Goal: Task Accomplishment & Management: Complete application form

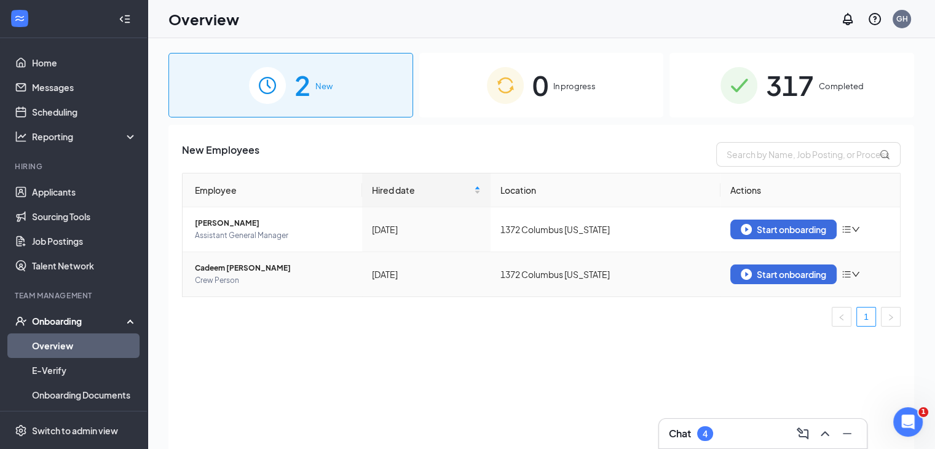
click at [802, 262] on td "Start onboarding" at bounding box center [810, 274] width 180 height 44
click at [756, 274] on div "Start onboarding" at bounding box center [783, 274] width 85 height 11
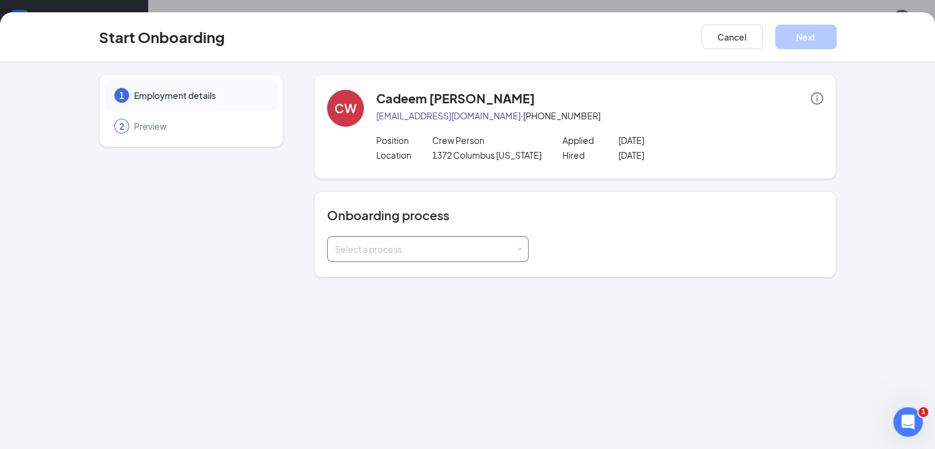
click at [389, 247] on div "Select a process" at bounding box center [425, 249] width 180 height 12
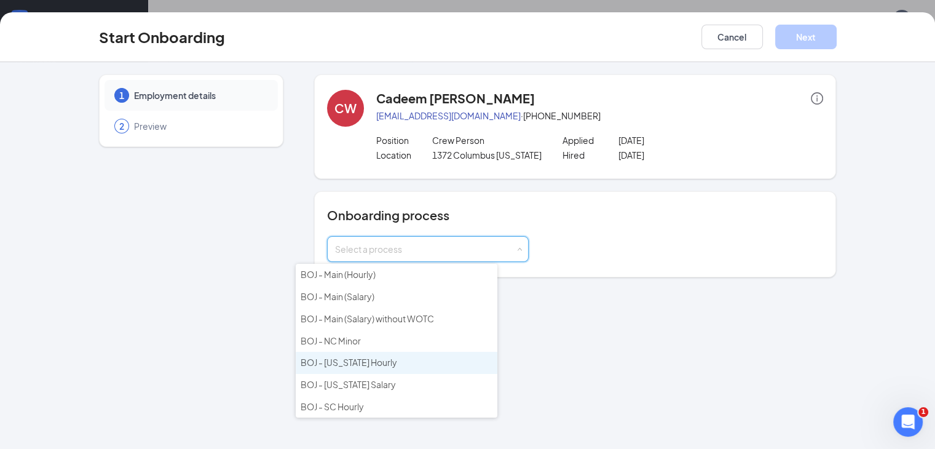
click at [332, 363] on li "BOJ - Ohio Hourly" at bounding box center [397, 363] width 202 height 22
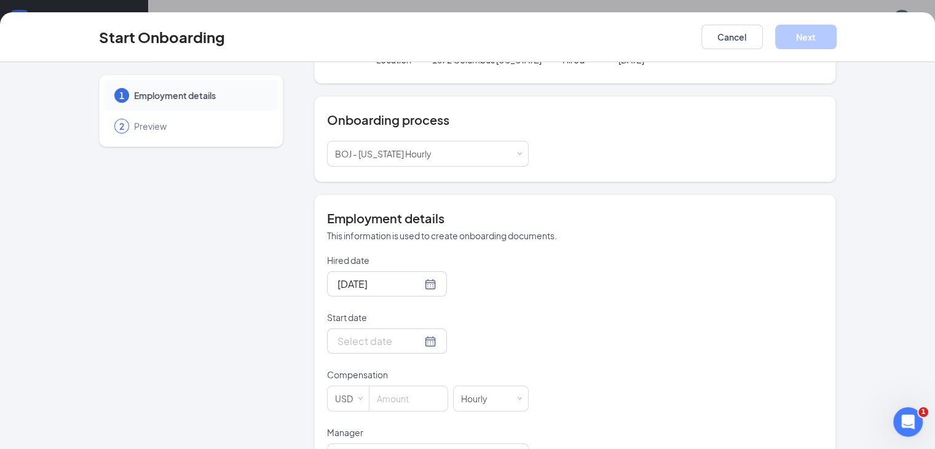
scroll to position [103, 0]
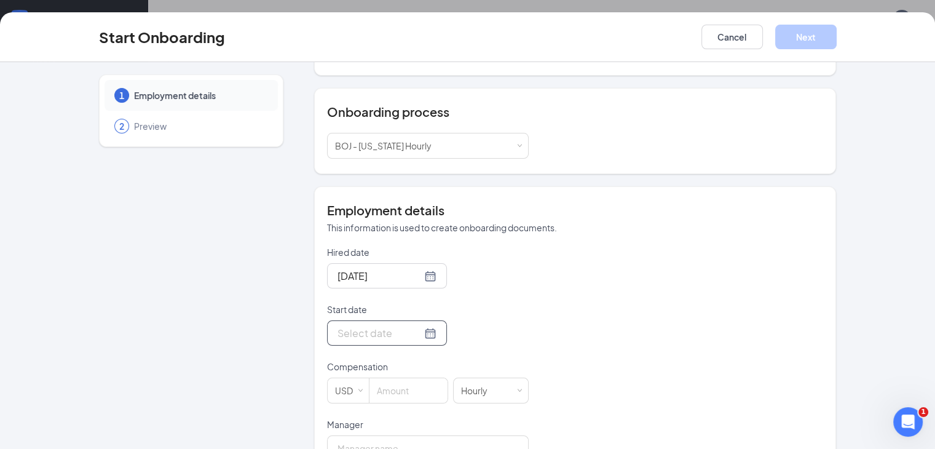
click at [382, 328] on div at bounding box center [386, 332] width 99 height 15
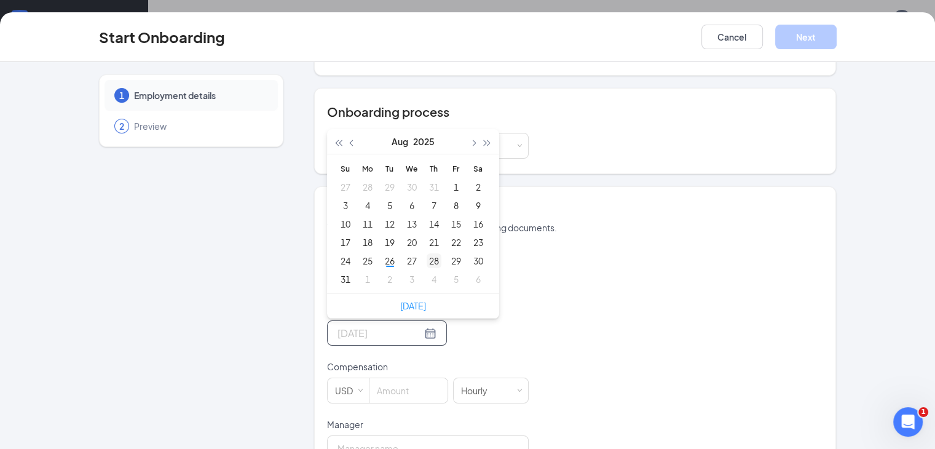
type input "Aug 28, 2025"
click at [427, 254] on div "28" at bounding box center [434, 260] width 15 height 15
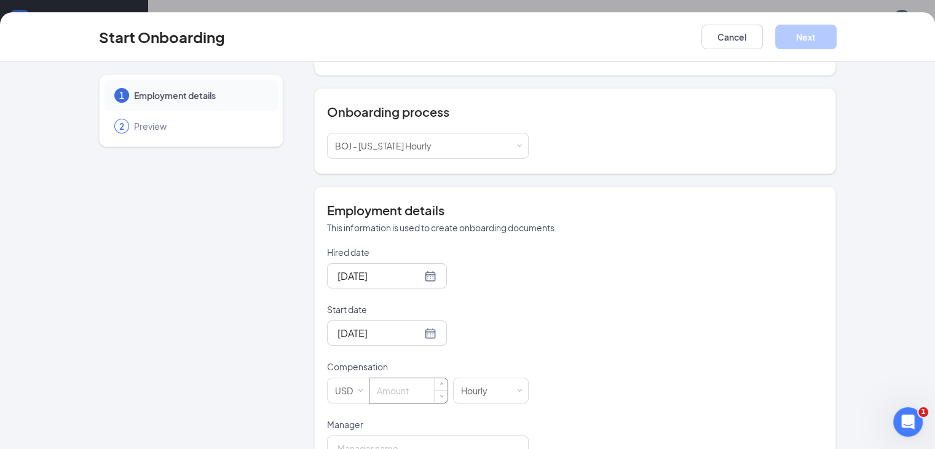
click at [379, 388] on input at bounding box center [408, 390] width 78 height 25
type input "13.5"
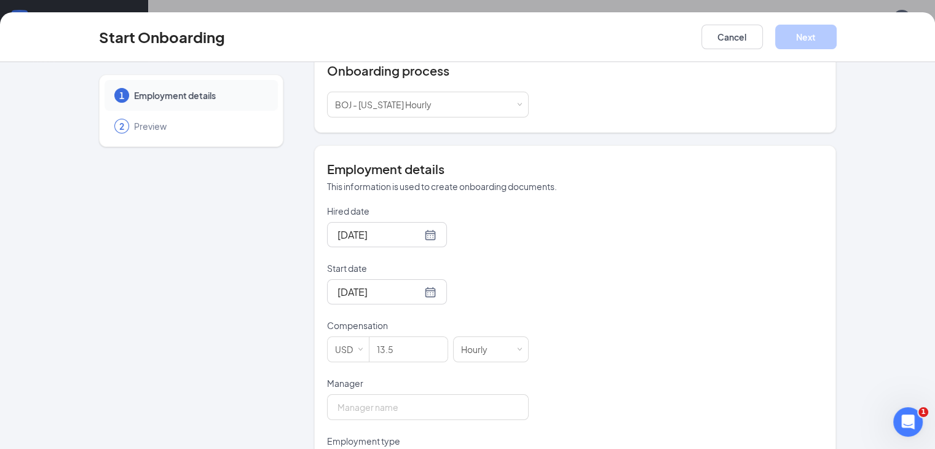
scroll to position [175, 0]
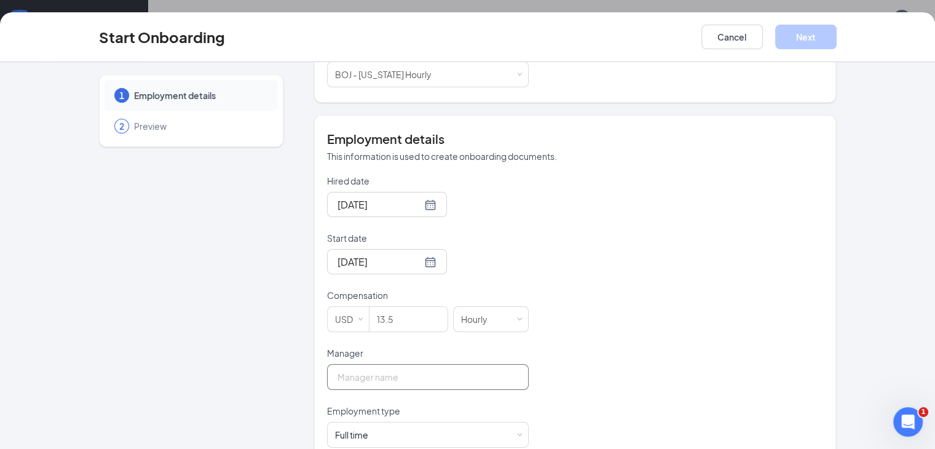
click at [381, 383] on input "Manager" at bounding box center [428, 377] width 202 height 26
type input "KarMina Humphrey"
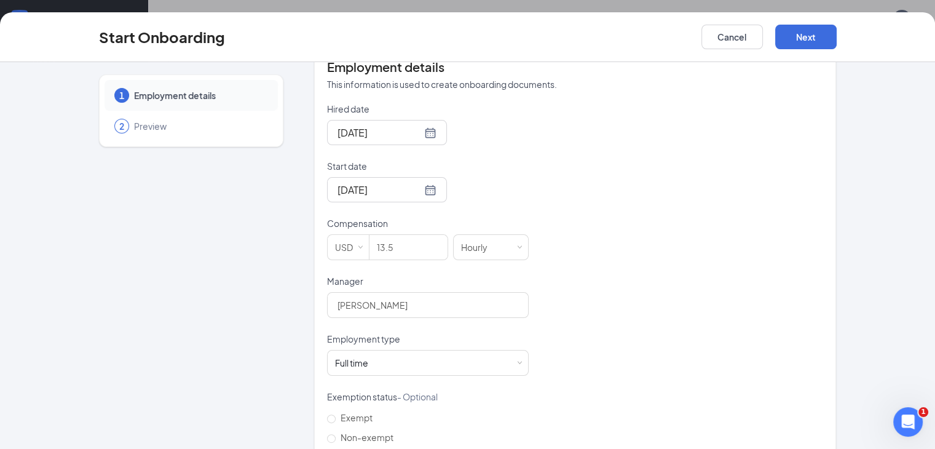
scroll to position [257, 0]
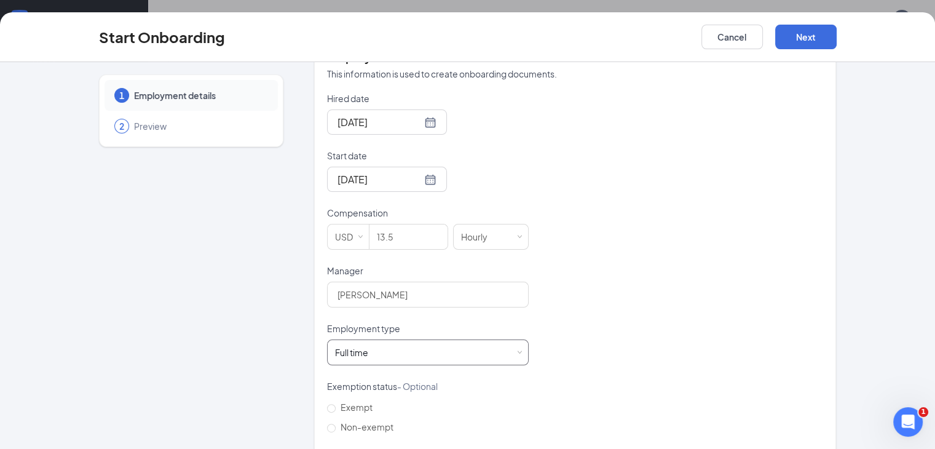
click at [391, 347] on div "Full time Works 30+ hours per week and is reasonably expected to work" at bounding box center [428, 352] width 186 height 25
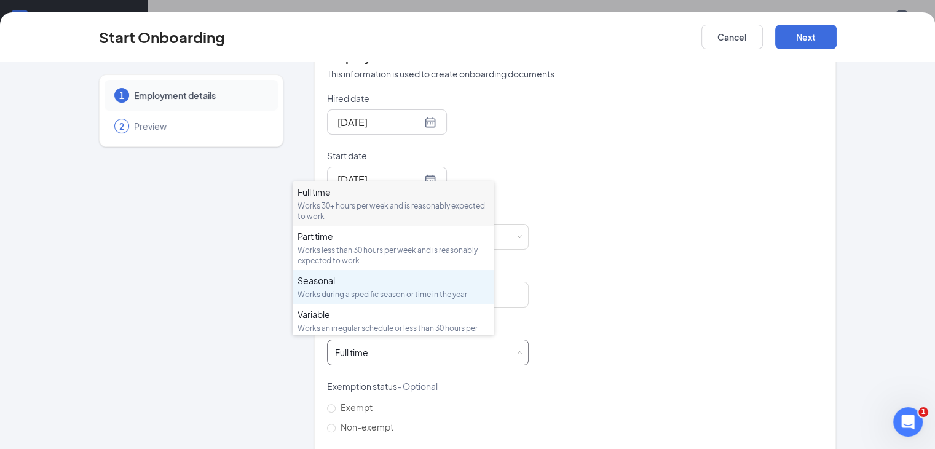
click at [408, 285] on div "Seasonal" at bounding box center [394, 280] width 192 height 12
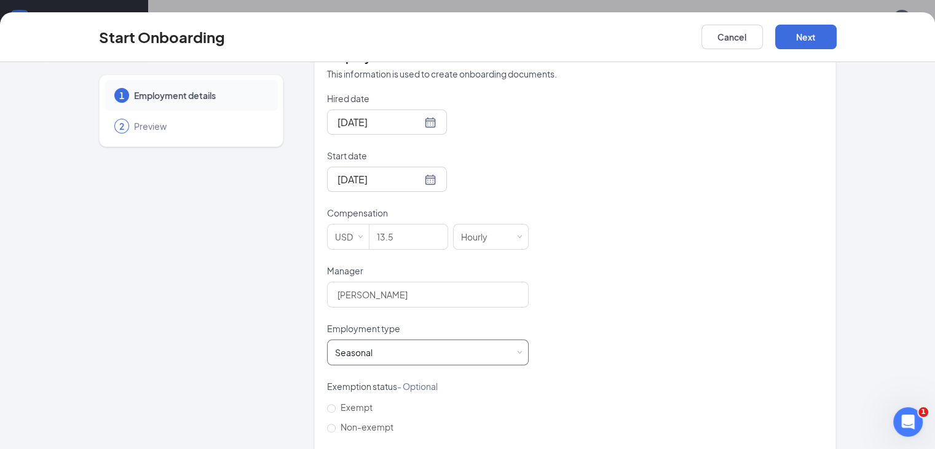
click at [381, 348] on div "Seasonal Works during a specific season or time in the year" at bounding box center [428, 352] width 186 height 25
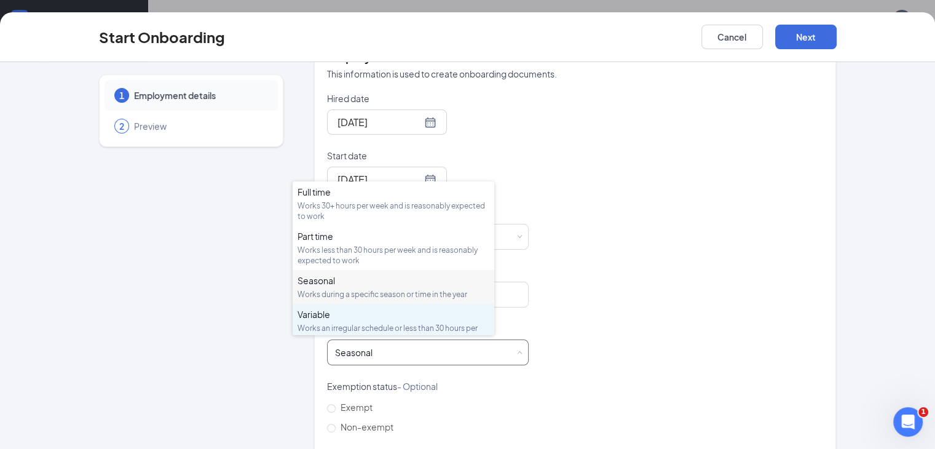
click at [411, 309] on div "Variable" at bounding box center [394, 314] width 192 height 12
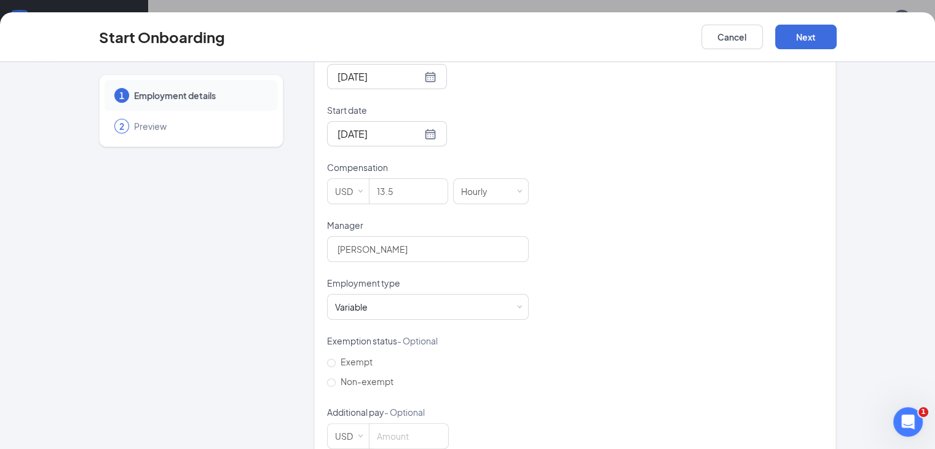
scroll to position [299, 0]
click at [336, 379] on span "Non-exempt" at bounding box center [367, 384] width 63 height 11
click at [327, 382] on input "Non-exempt" at bounding box center [331, 386] width 9 height 9
radio input "true"
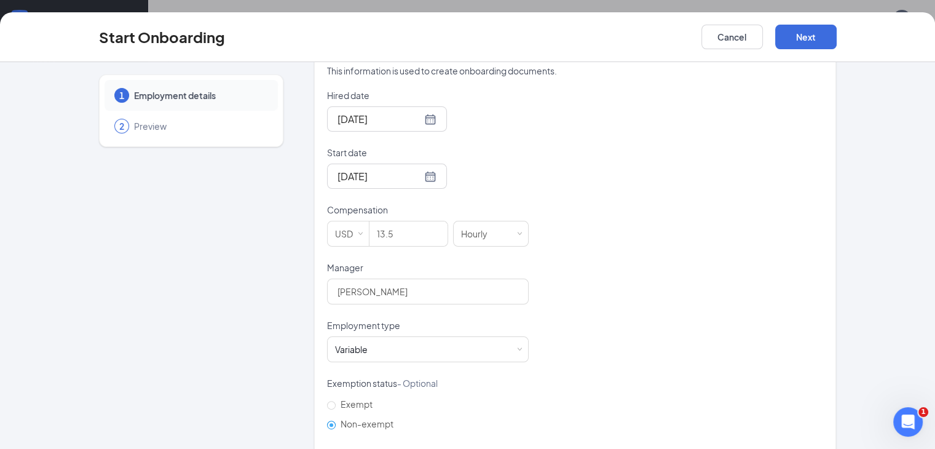
scroll to position [259, 0]
click at [837, 42] on button "Next" at bounding box center [805, 37] width 61 height 25
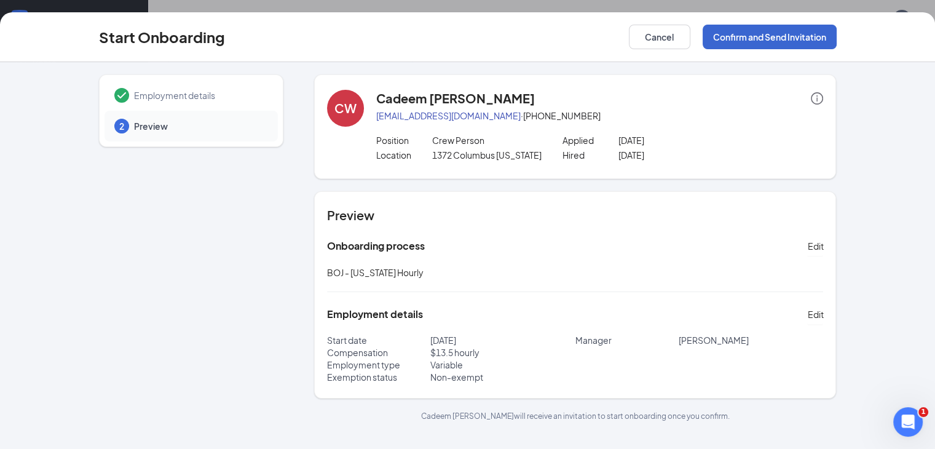
scroll to position [0, 0]
click at [837, 38] on button "Confirm and Send Invitation" at bounding box center [770, 37] width 134 height 25
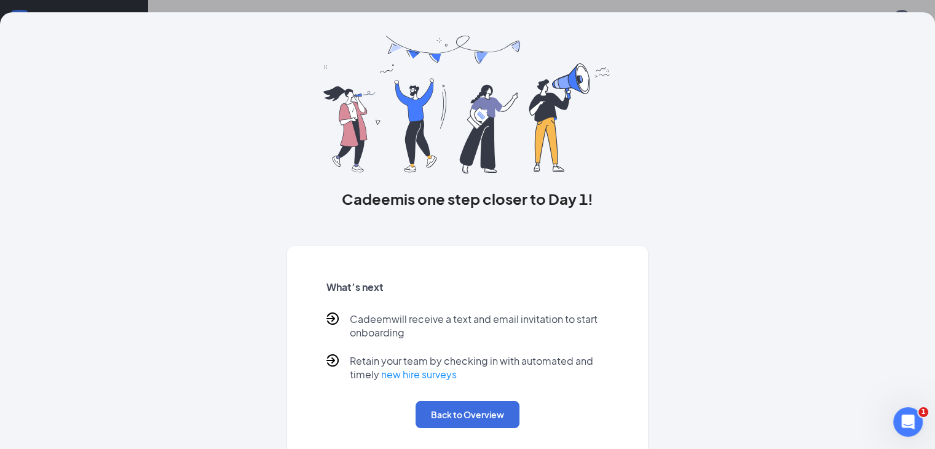
scroll to position [29, 0]
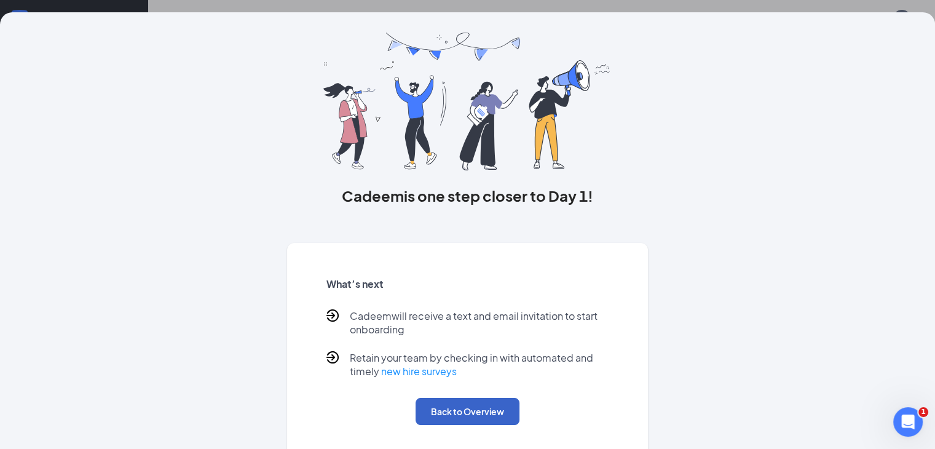
click at [428, 425] on button "Back to Overview" at bounding box center [468, 411] width 104 height 27
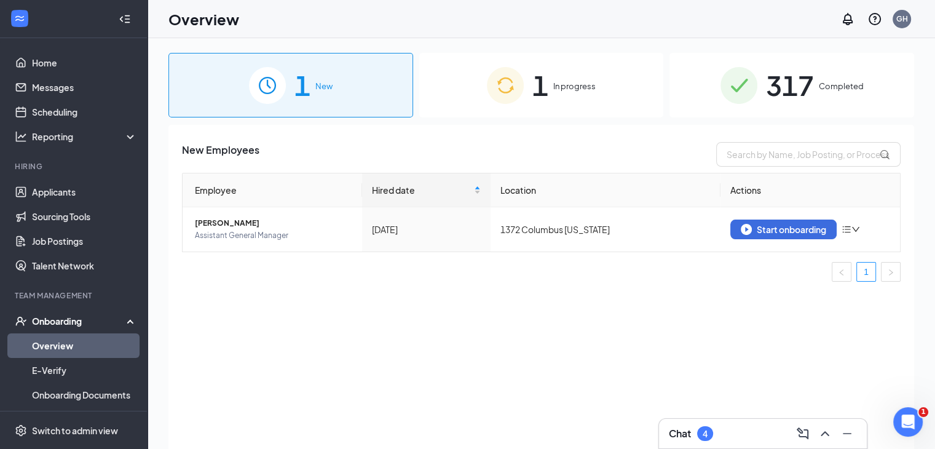
click at [458, 97] on div "1 In progress" at bounding box center [541, 85] width 245 height 65
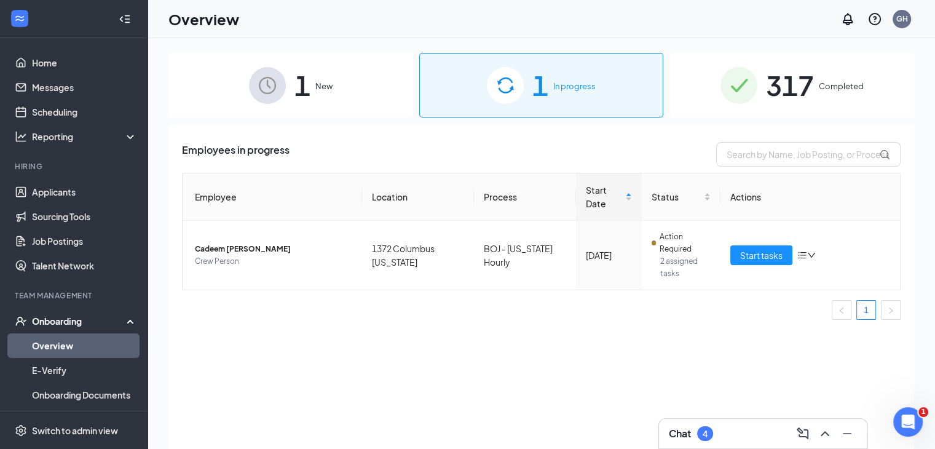
click at [369, 77] on div "1 New" at bounding box center [290, 85] width 245 height 65
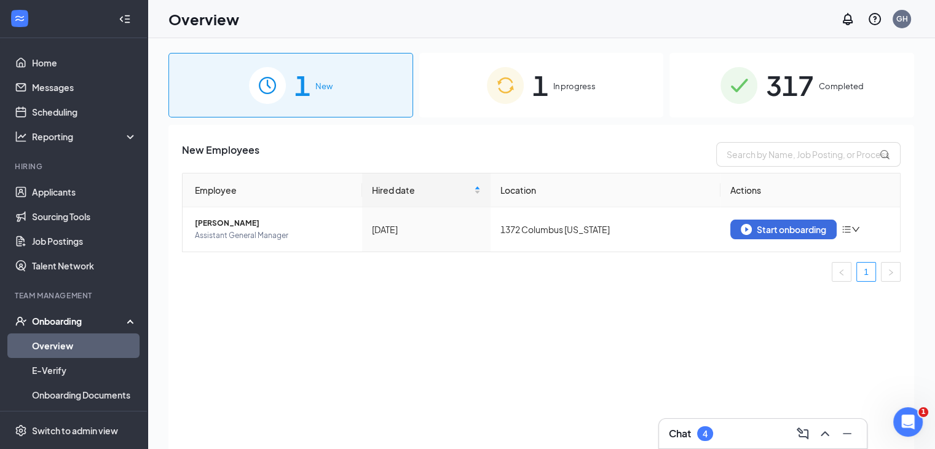
drag, startPoint x: 369, startPoint y: 77, endPoint x: 425, endPoint y: 55, distance: 60.7
click at [425, 55] on div "1 New 1 In progress 317 Completed" at bounding box center [541, 85] width 746 height 65
click at [548, 75] on span "1" at bounding box center [540, 85] width 16 height 42
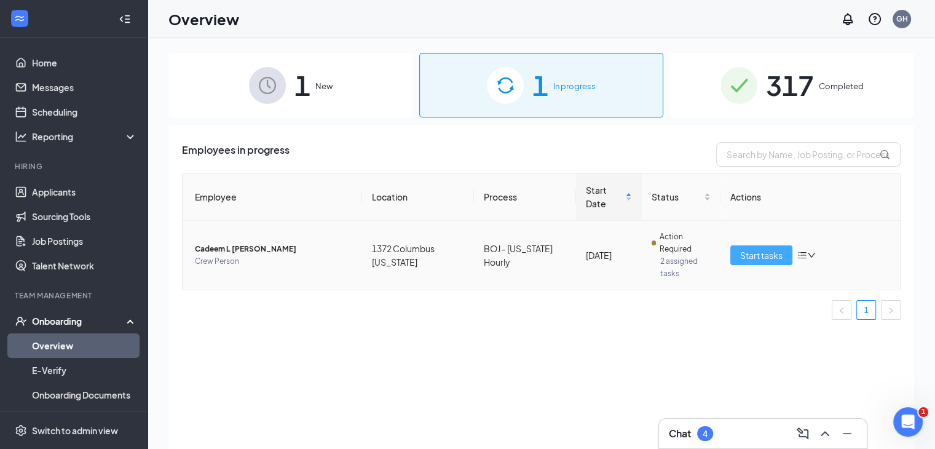
click at [775, 248] on span "Start tasks" at bounding box center [761, 255] width 42 height 14
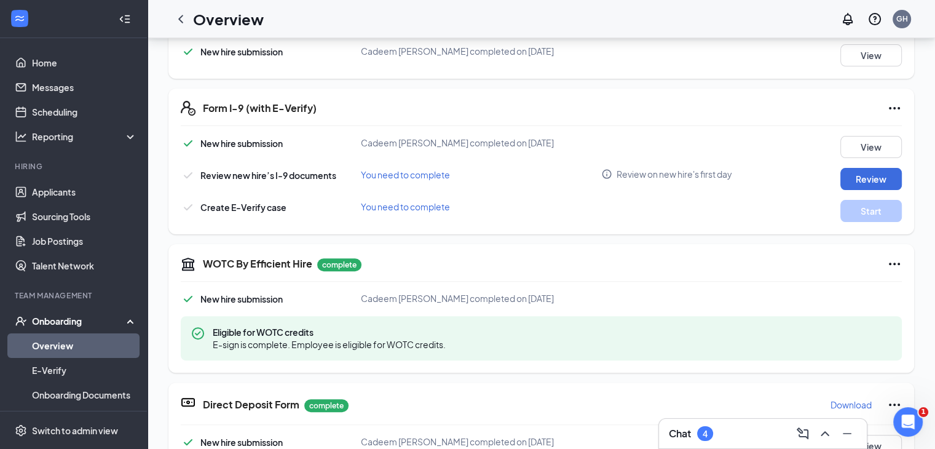
scroll to position [322, 0]
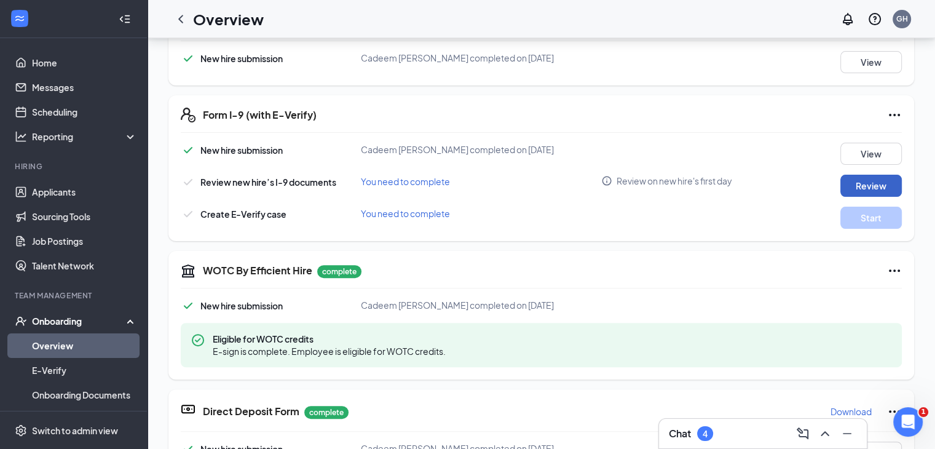
click at [852, 185] on button "Review" at bounding box center [870, 186] width 61 height 22
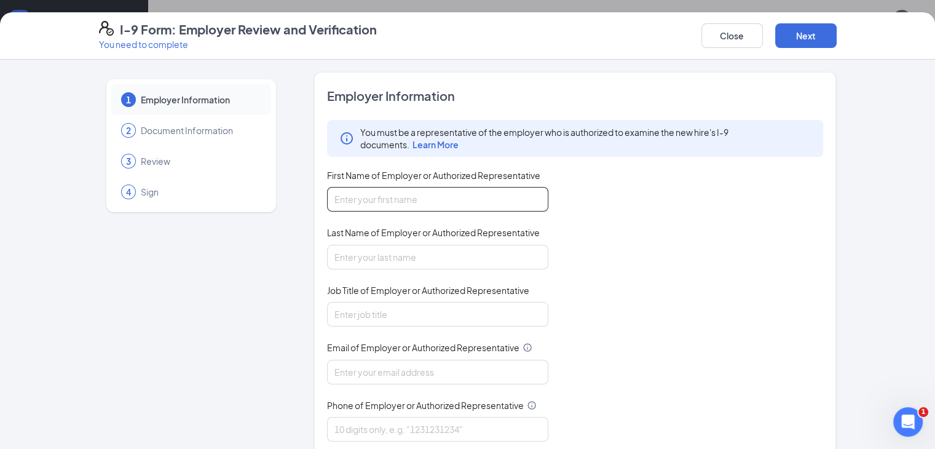
click at [411, 187] on input "First Name of Employer or Authorized Representative" at bounding box center [437, 199] width 221 height 25
type input "KarMina"
drag, startPoint x: 398, startPoint y: 271, endPoint x: 408, endPoint y: 251, distance: 21.7
click at [408, 251] on div "You must be a representative of the employer who is authorized to examine the n…" at bounding box center [575, 281] width 497 height 322
click at [408, 251] on input "Last Name of Employer or Authorized Representative" at bounding box center [437, 257] width 221 height 25
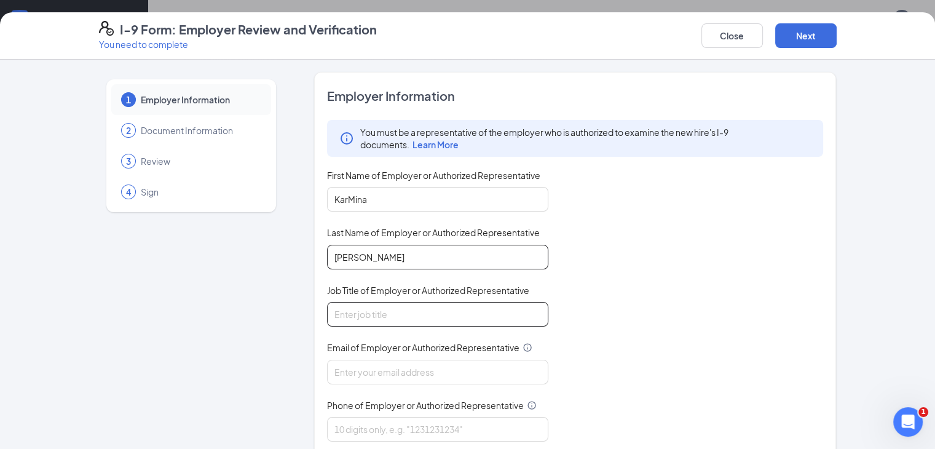
type input "Humphrey"
click at [408, 302] on input "Job Title of Employer or Authorized Representative" at bounding box center [437, 314] width 221 height 25
type input "General Manager"
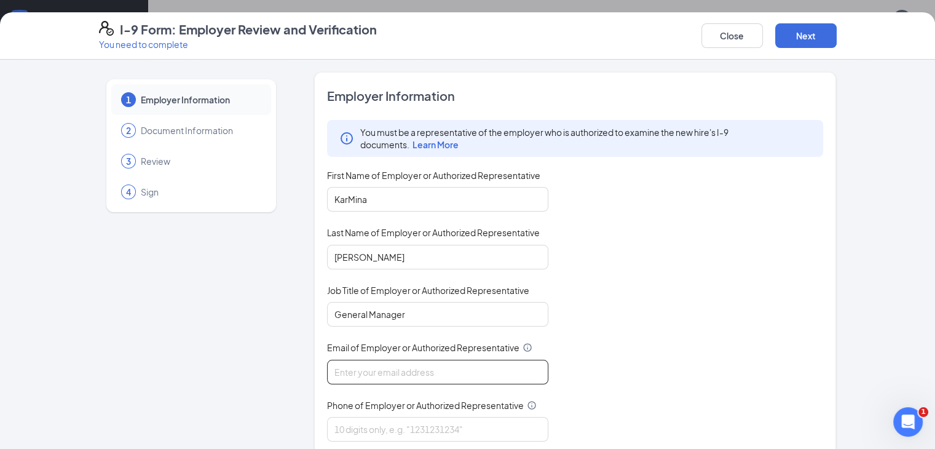
click at [401, 362] on input "Email of Employer or Authorized Representative" at bounding box center [437, 372] width 221 height 25
type input "b1372@bocountry.com"
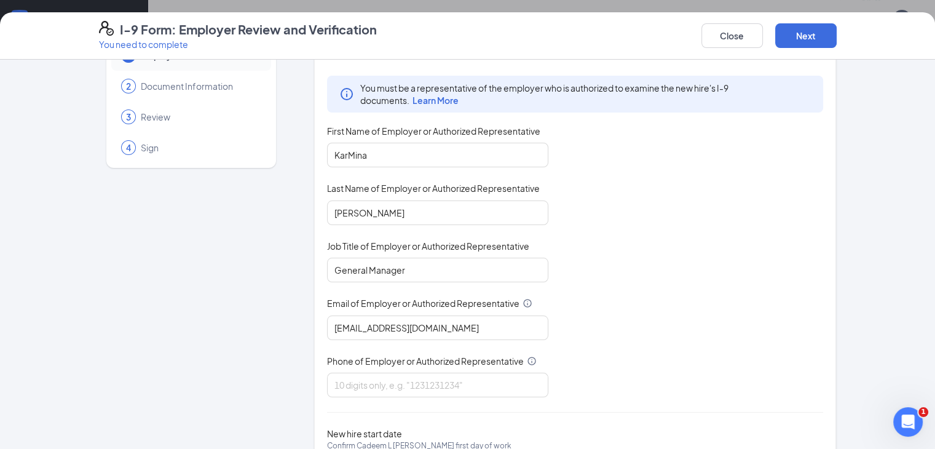
scroll to position [50, 0]
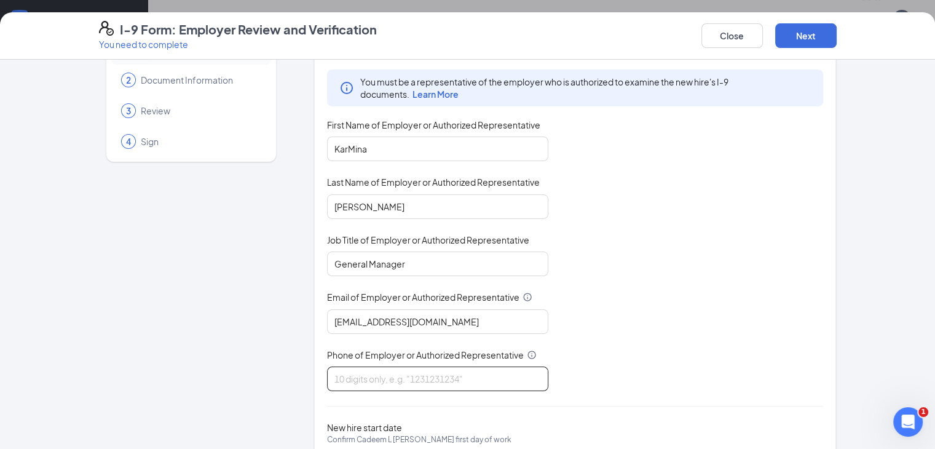
click at [404, 382] on input "Phone of Employer or Authorized Representative" at bounding box center [437, 378] width 221 height 25
type input "3802030326"
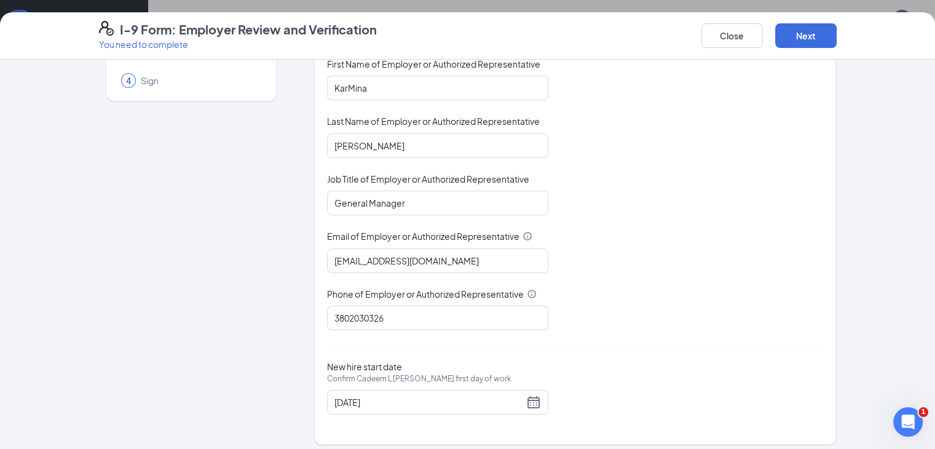
scroll to position [111, 0]
click at [837, 28] on button "Next" at bounding box center [805, 35] width 61 height 25
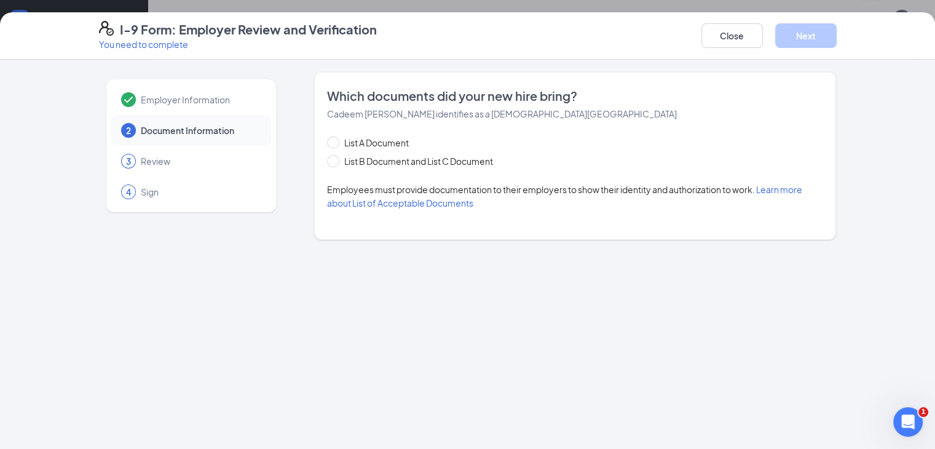
scroll to position [0, 0]
click at [339, 162] on span "List B Document and List C Document" at bounding box center [418, 161] width 159 height 14
click at [327, 162] on input "List B Document and List C Document" at bounding box center [331, 159] width 9 height 9
radio input "true"
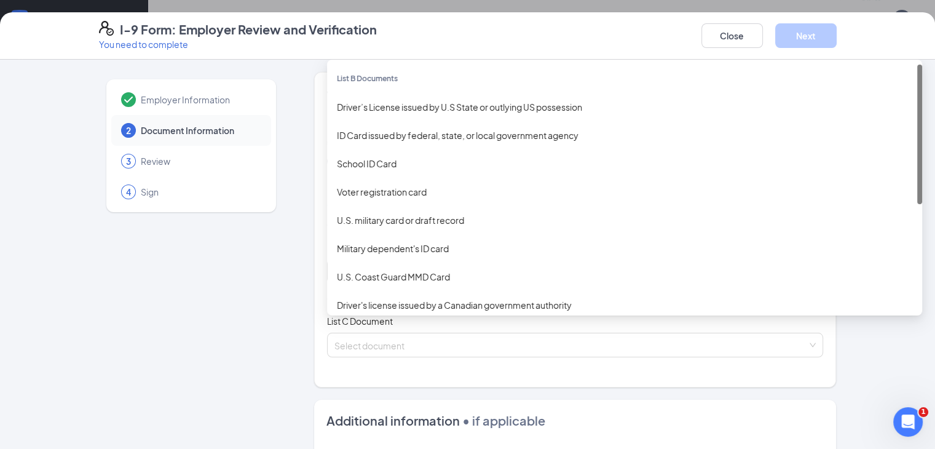
click at [336, 277] on div "Select document List B Documents Driver’s License issued by U.S State or outlyi…" at bounding box center [575, 271] width 497 height 25
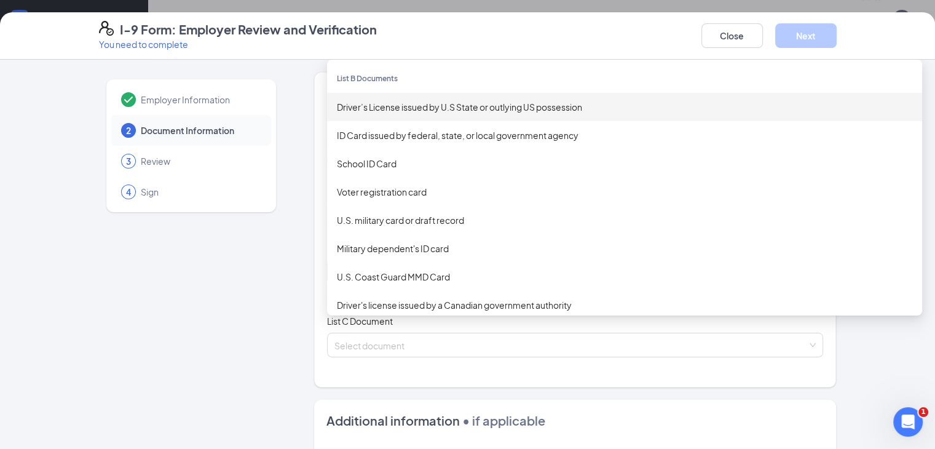
drag, startPoint x: 422, startPoint y: 106, endPoint x: 430, endPoint y: 100, distance: 10.6
click at [430, 100] on div "Driver’s License issued by U.S State or outlying US possession" at bounding box center [624, 107] width 575 height 14
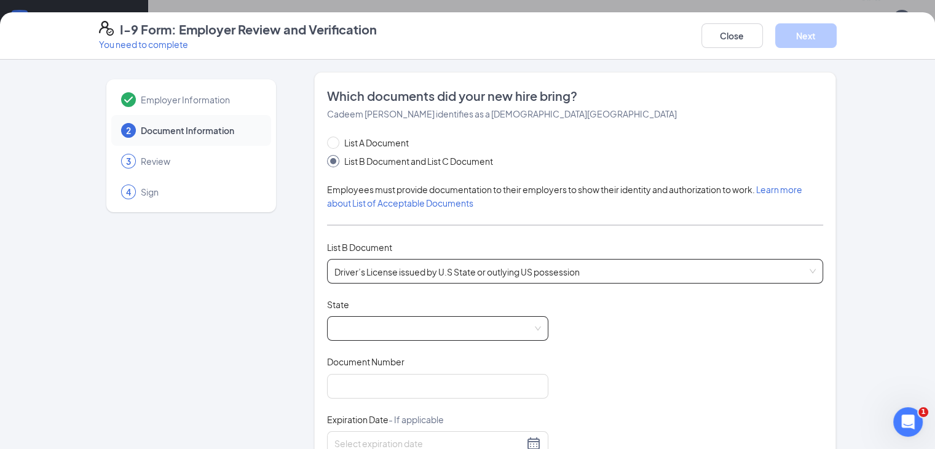
click at [341, 323] on span at bounding box center [437, 328] width 207 height 23
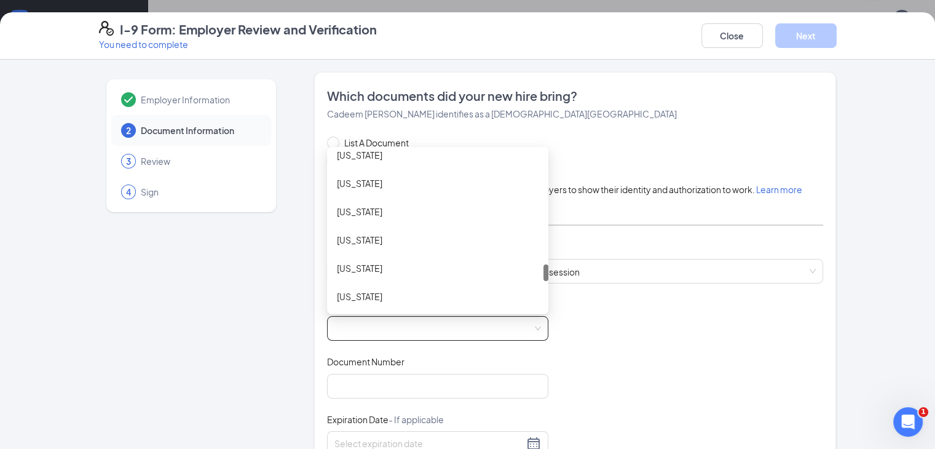
scroll to position [1076, 0]
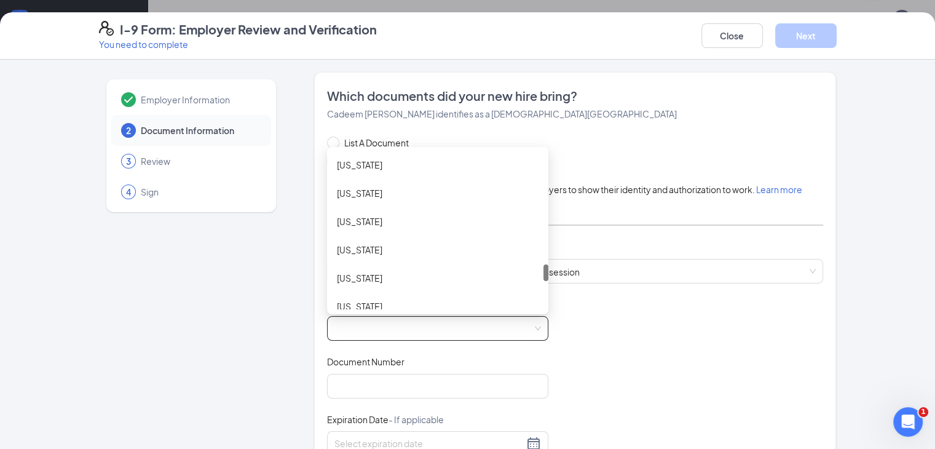
drag, startPoint x: 511, startPoint y: 159, endPoint x: 494, endPoint y: 272, distance: 114.4
click at [494, 272] on div "Northern Mariana Islands Ohio Oklahoma Oregon Pennsylvania Puerto Rico Rhode Is…" at bounding box center [437, 230] width 221 height 157
click at [391, 173] on div "Ohio" at bounding box center [437, 165] width 221 height 28
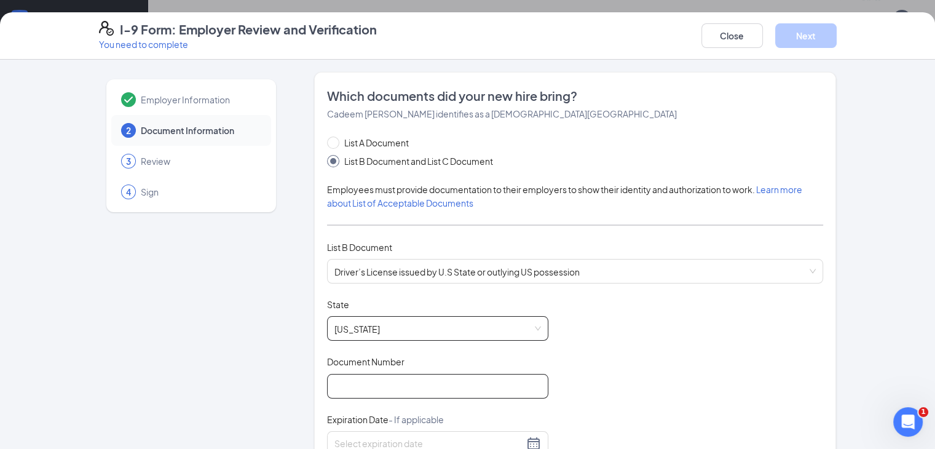
click at [349, 380] on input "Document Number" at bounding box center [437, 386] width 221 height 25
type input "UJ822886"
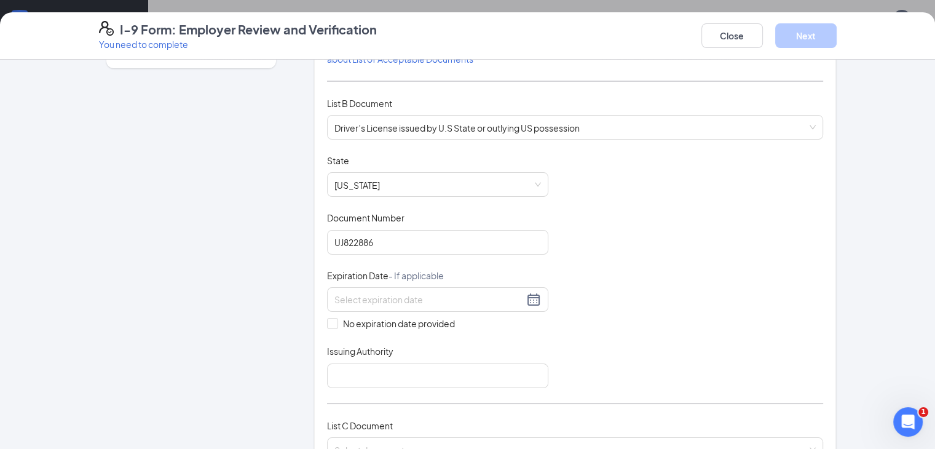
scroll to position [166, 0]
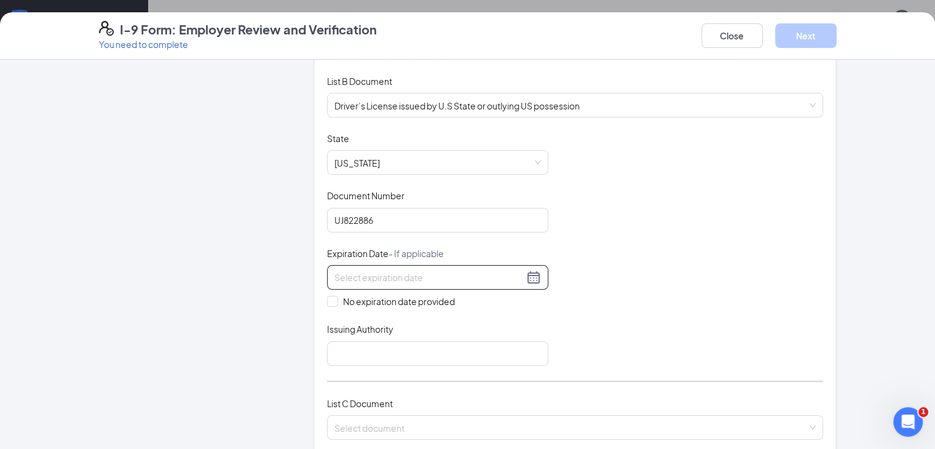
click at [376, 283] on div at bounding box center [437, 277] width 221 height 25
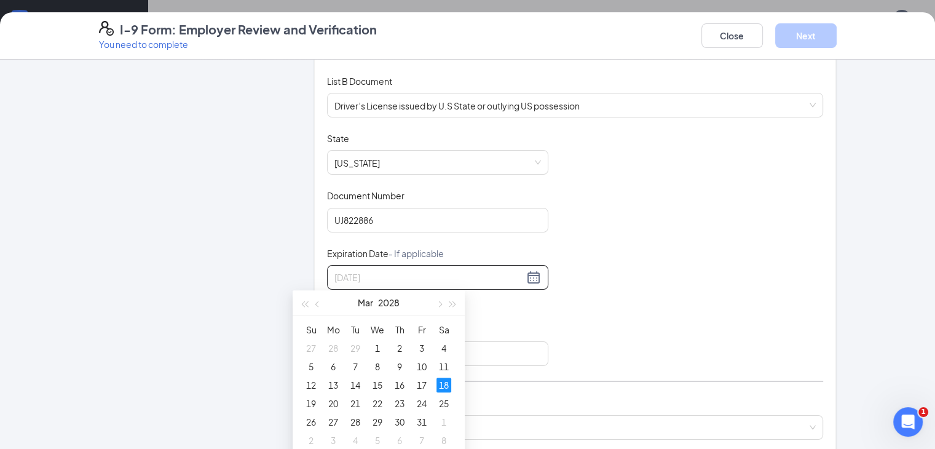
click at [441, 381] on div "18" at bounding box center [443, 384] width 15 height 15
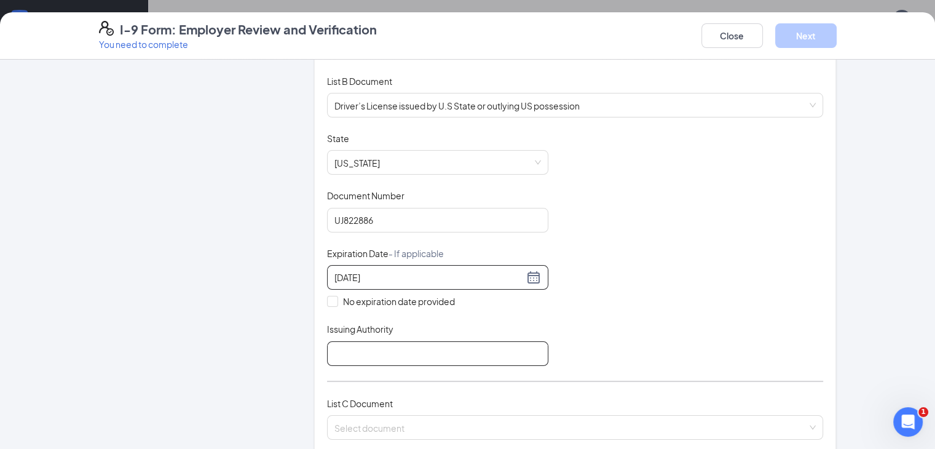
type input "03/18/2028"
click at [407, 352] on input "Issuing Authority" at bounding box center [437, 353] width 221 height 25
type input "OH"
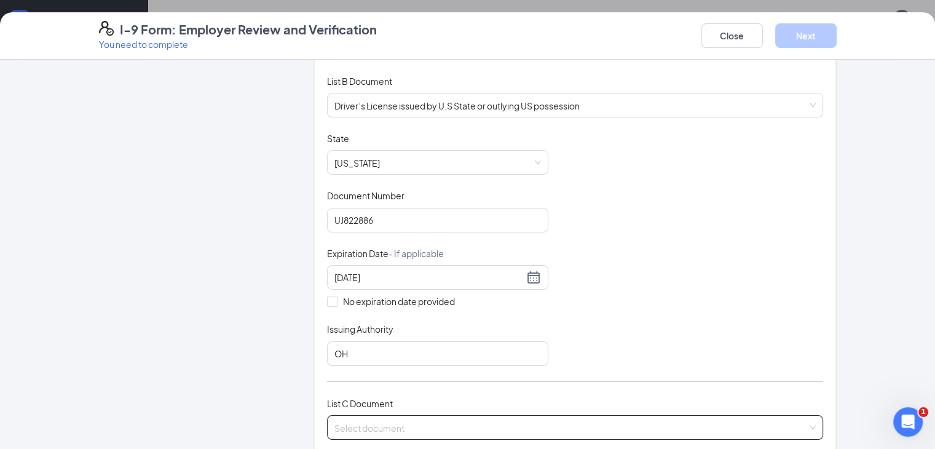
click at [398, 419] on input "search" at bounding box center [570, 425] width 473 height 18
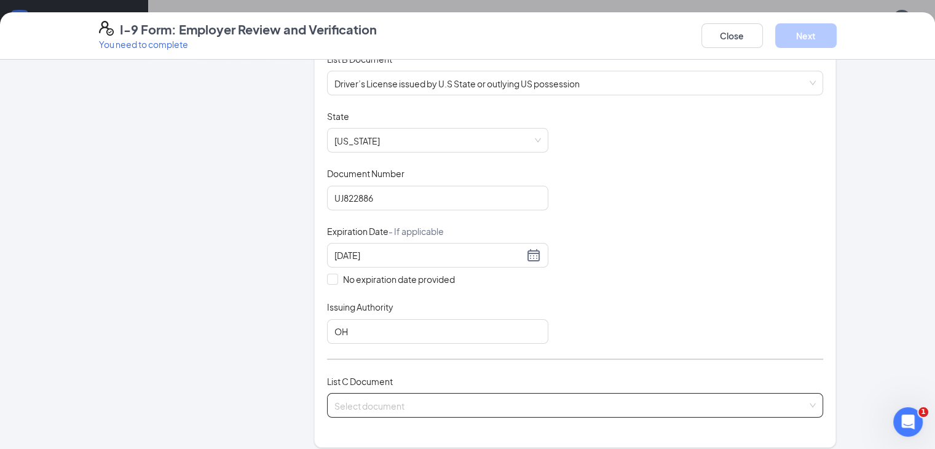
click at [350, 397] on input "search" at bounding box center [570, 402] width 473 height 18
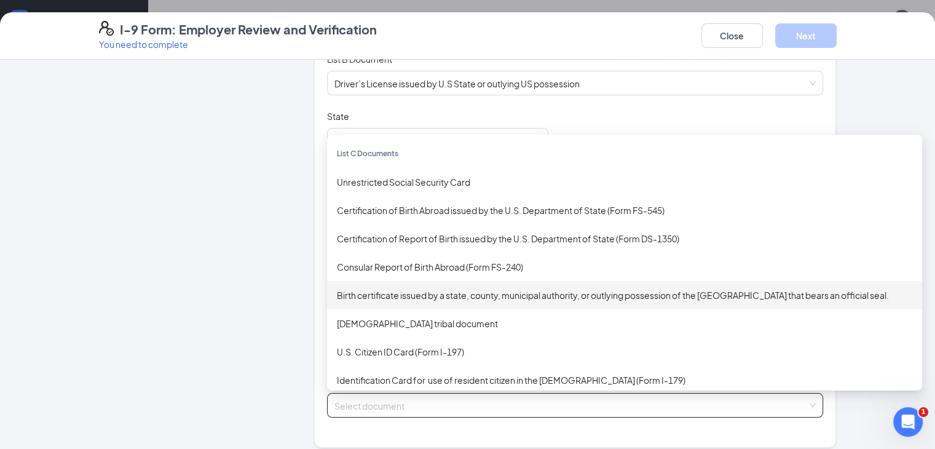
click at [438, 291] on div "Birth certificate issued by a state, county, municipal authority, or outlying p…" at bounding box center [624, 295] width 575 height 14
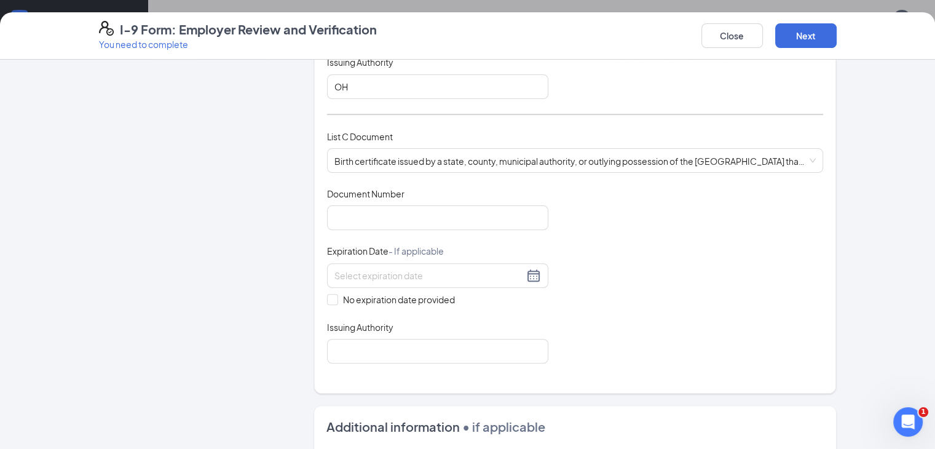
scroll to position [436, 0]
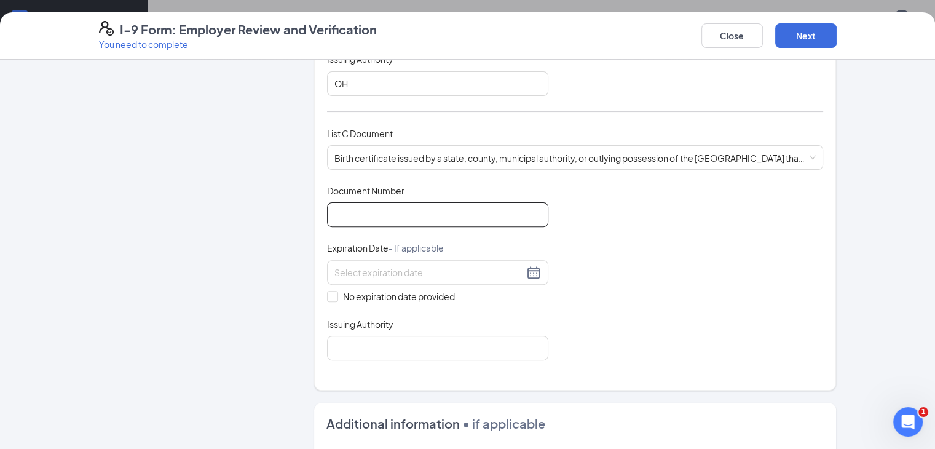
click at [487, 206] on input "Document Number" at bounding box center [437, 214] width 221 height 25
type input "1997030436"
click at [327, 291] on input "No expiration date provided" at bounding box center [331, 295] width 9 height 9
checkbox input "true"
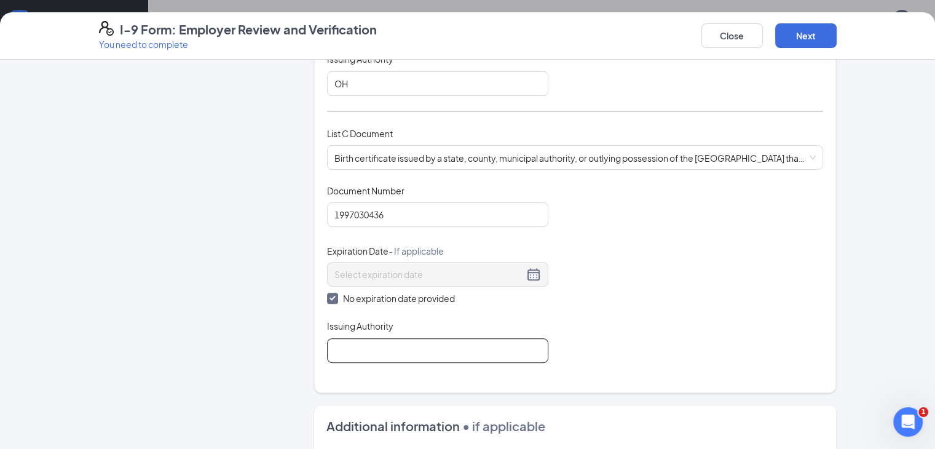
click at [327, 338] on input "Issuing Authority" at bounding box center [437, 350] width 221 height 25
type input "Ohio Department of Vital Statistics"
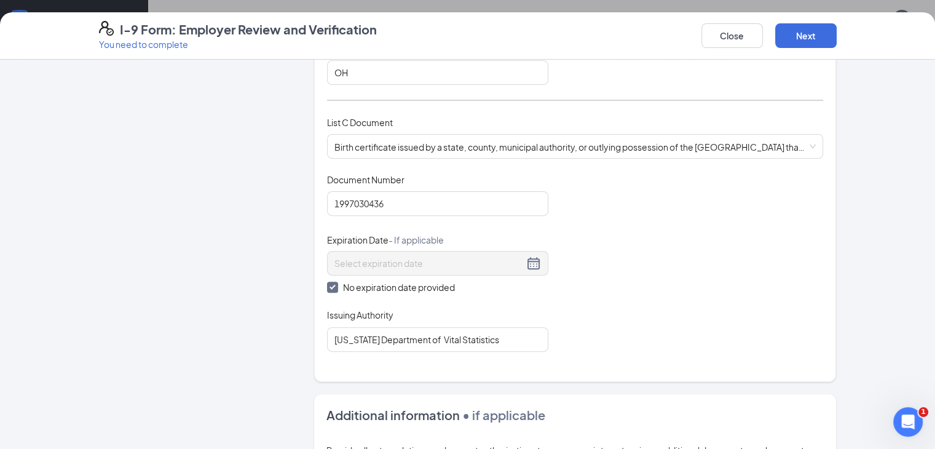
scroll to position [450, 0]
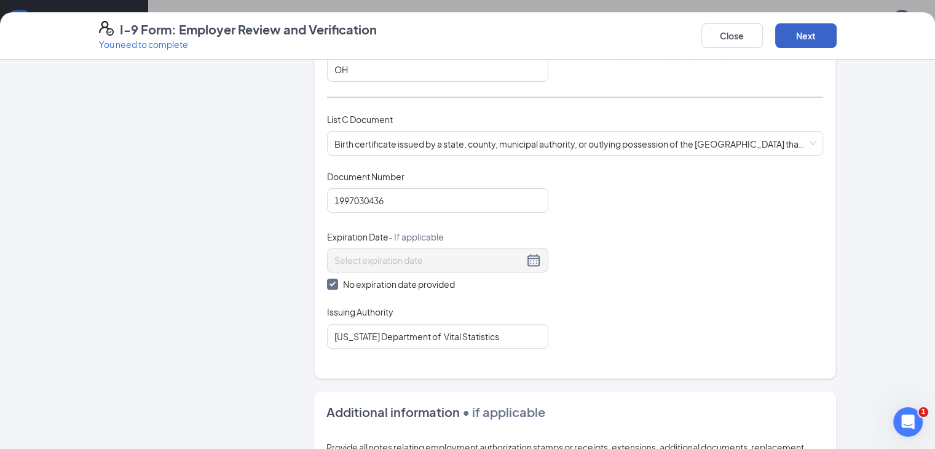
click at [837, 41] on button "Next" at bounding box center [805, 35] width 61 height 25
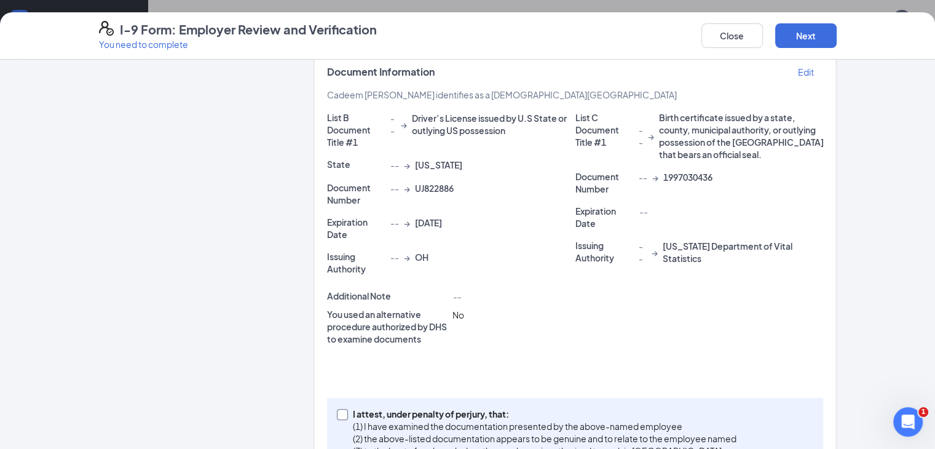
click at [337, 409] on span at bounding box center [342, 414] width 11 height 11
click at [337, 409] on input "I attest, under penalty of perjury, that: (1) I have examined the documentation…" at bounding box center [341, 413] width 9 height 9
checkbox input "true"
click at [837, 29] on button "Next" at bounding box center [805, 35] width 61 height 25
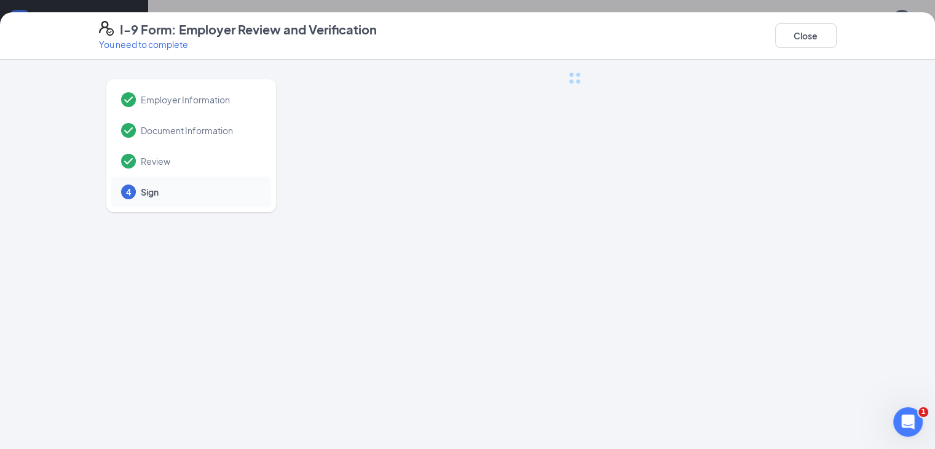
scroll to position [0, 0]
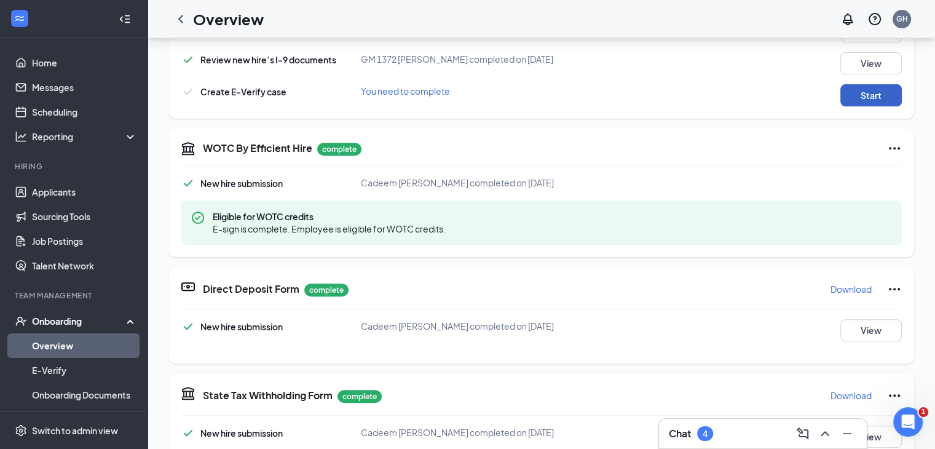
click at [880, 89] on button "Start" at bounding box center [870, 95] width 61 height 22
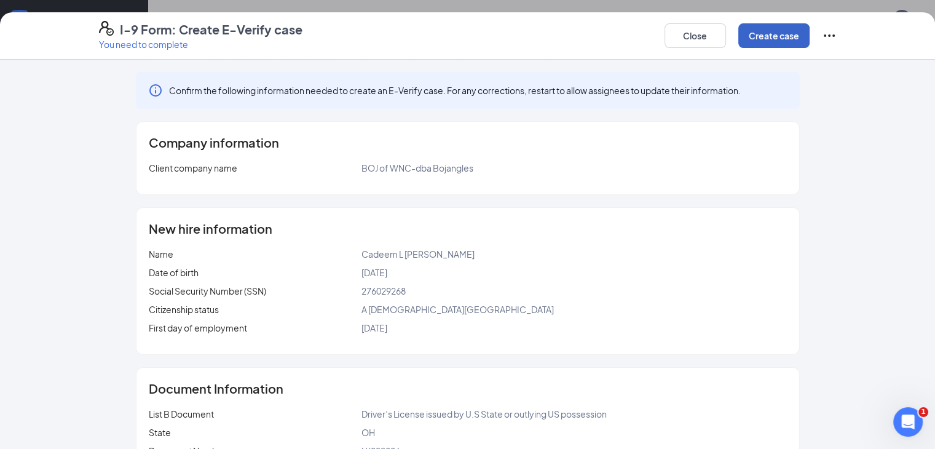
click at [810, 35] on button "Create case" at bounding box center [773, 35] width 71 height 25
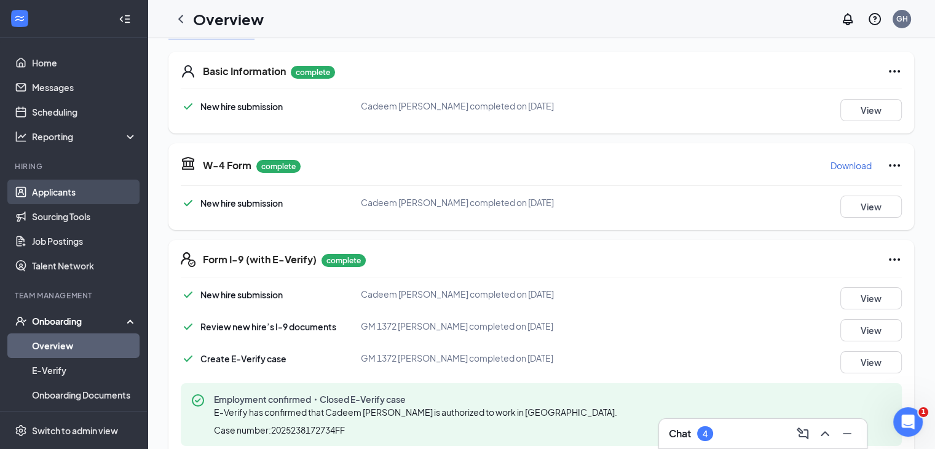
click at [39, 182] on link "Applicants" at bounding box center [84, 192] width 105 height 25
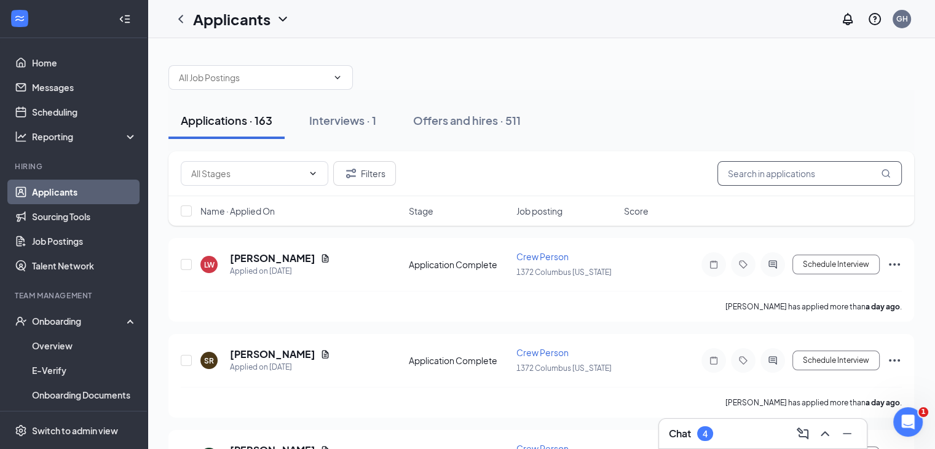
click at [757, 164] on input "text" at bounding box center [809, 173] width 184 height 25
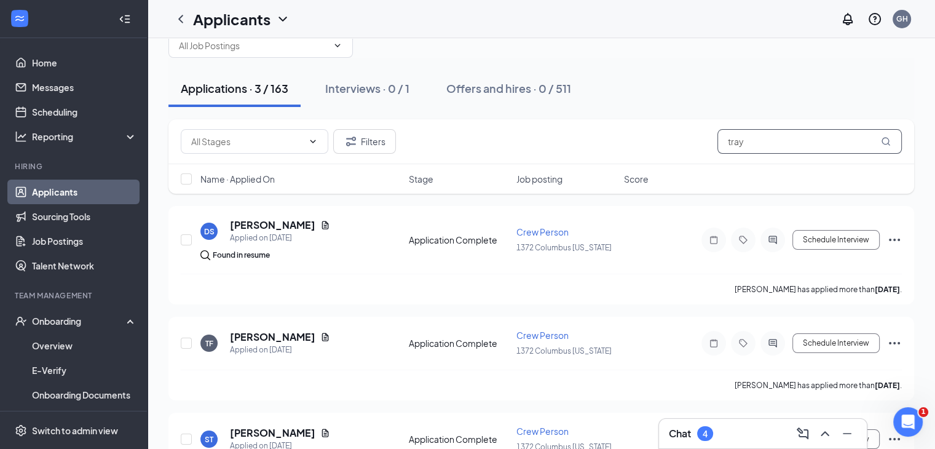
scroll to position [31, 0]
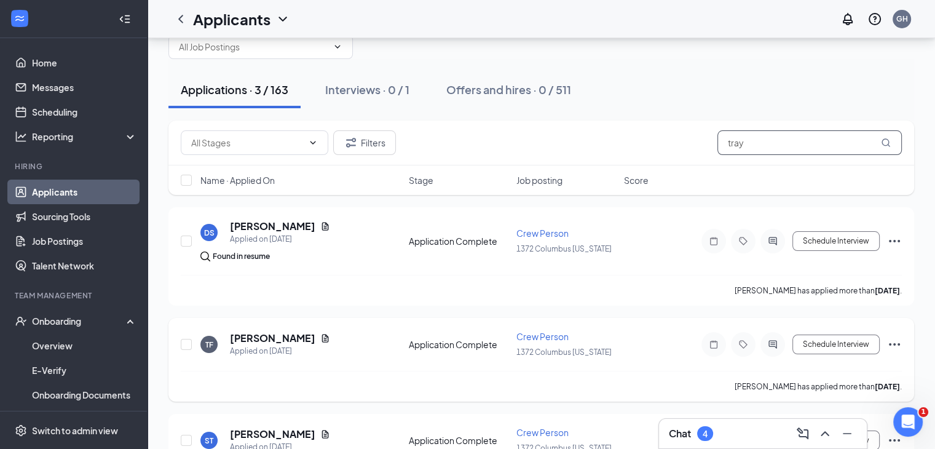
type input "tray"
click at [895, 343] on icon "Ellipses" at bounding box center [894, 344] width 11 height 2
click at [929, 246] on div "Applications · 3 / 163 Interviews · 0 / 1 Offers and hires · 0 / 511 Filters tr…" at bounding box center [541, 259] width 787 height 505
click at [896, 345] on icon "Ellipses" at bounding box center [894, 344] width 15 height 15
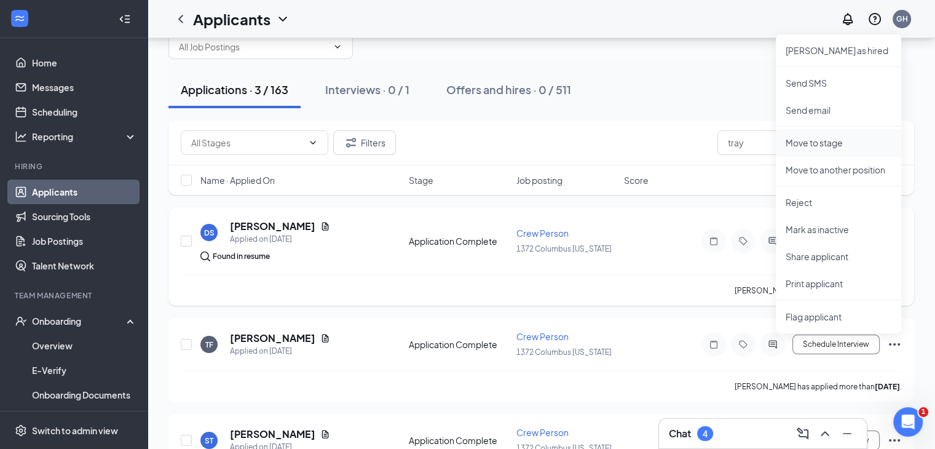
click at [840, 138] on p "Move to stage" at bounding box center [839, 142] width 106 height 12
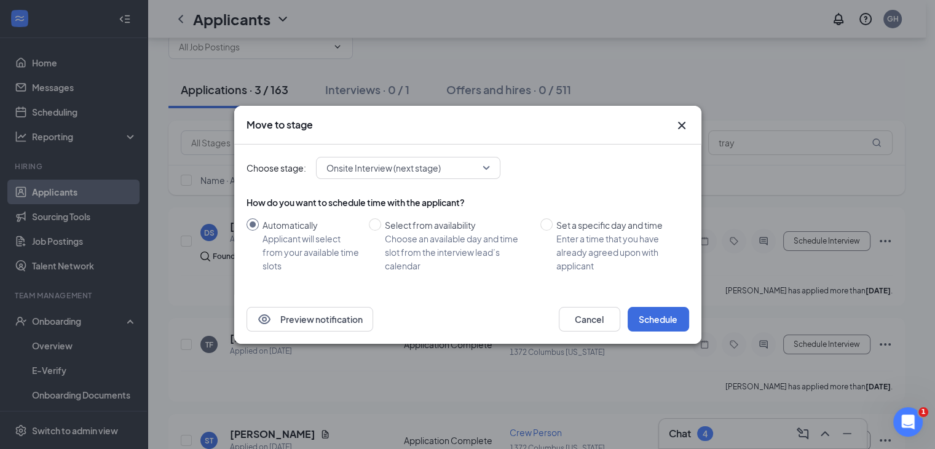
click at [468, 153] on div "Choose stage: Onsite Interview (next stage) How do you want to schedule time wi…" at bounding box center [468, 219] width 443 height 150
click at [468, 157] on div "Onsite Interview (next stage) 3566937 3566938 3566939 Application Additional In…" at bounding box center [408, 168] width 184 height 22
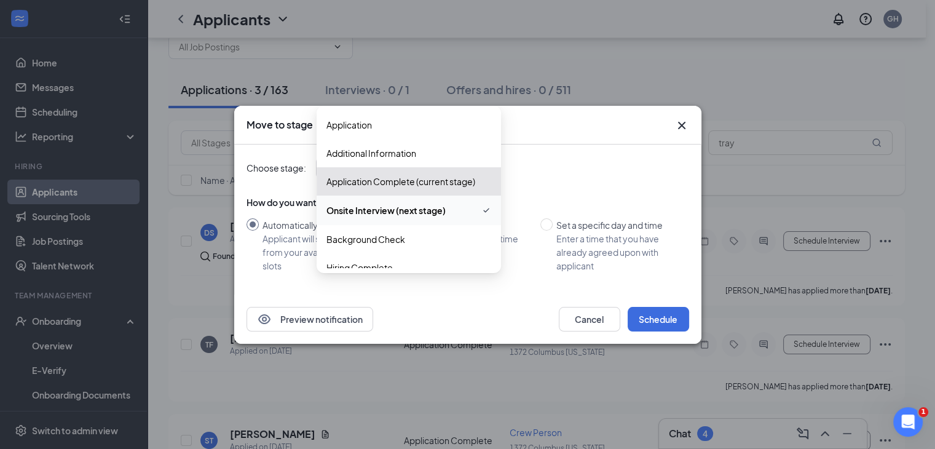
click at [692, 92] on div "Move to stage Choose stage: Onsite Interview (next stage) 3566937 3566938 35669…" at bounding box center [467, 224] width 935 height 449
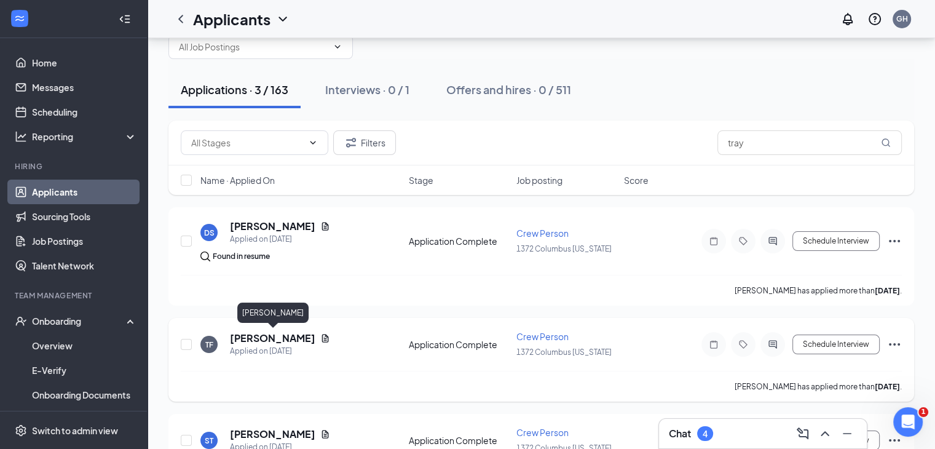
click at [286, 335] on h5 "[PERSON_NAME]" at bounding box center [272, 338] width 85 height 14
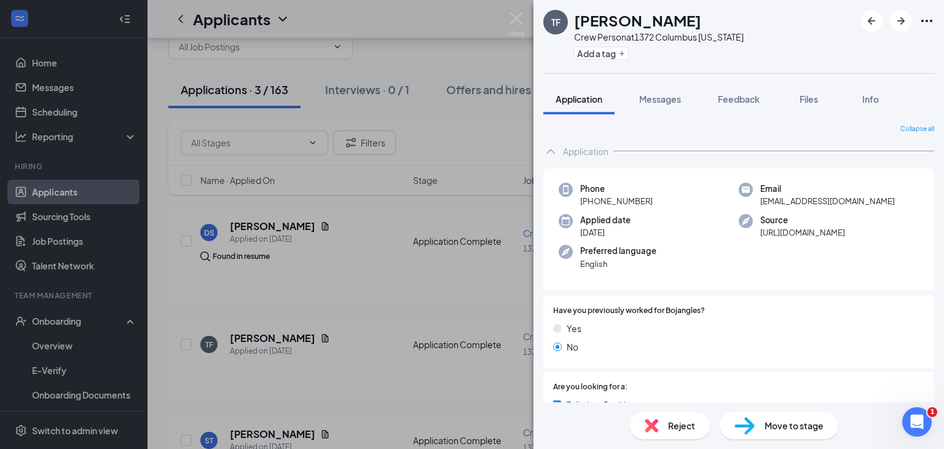
click at [366, 295] on div "TF Traymond Franklin Crew Person at 1372 Columbus Ohio Add a tag Application Me…" at bounding box center [472, 224] width 944 height 449
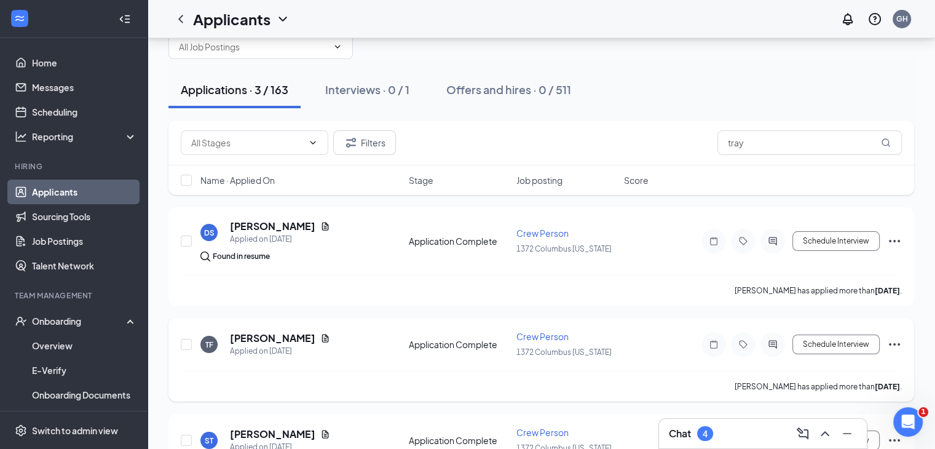
click at [486, 339] on div "Application Complete" at bounding box center [459, 344] width 100 height 12
click at [526, 339] on span "Crew Person" at bounding box center [542, 336] width 52 height 11
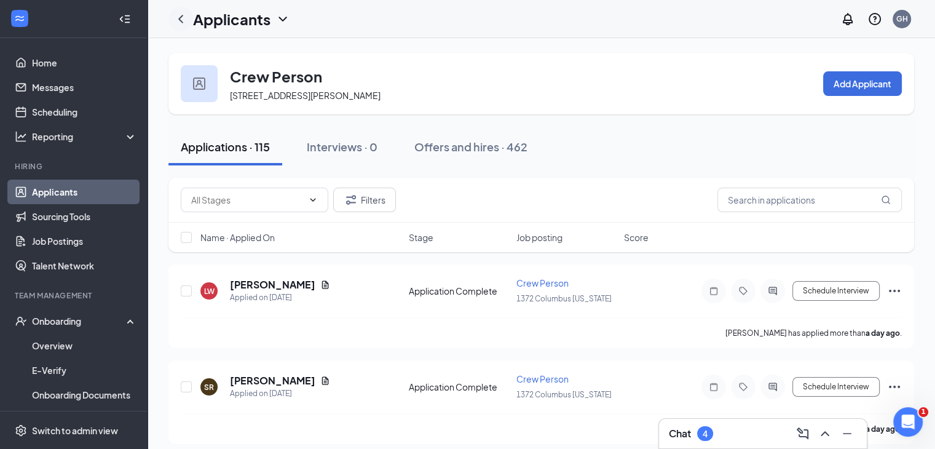
click at [189, 16] on div at bounding box center [180, 19] width 25 height 25
click at [183, 23] on icon "ChevronLeft" at bounding box center [180, 19] width 15 height 15
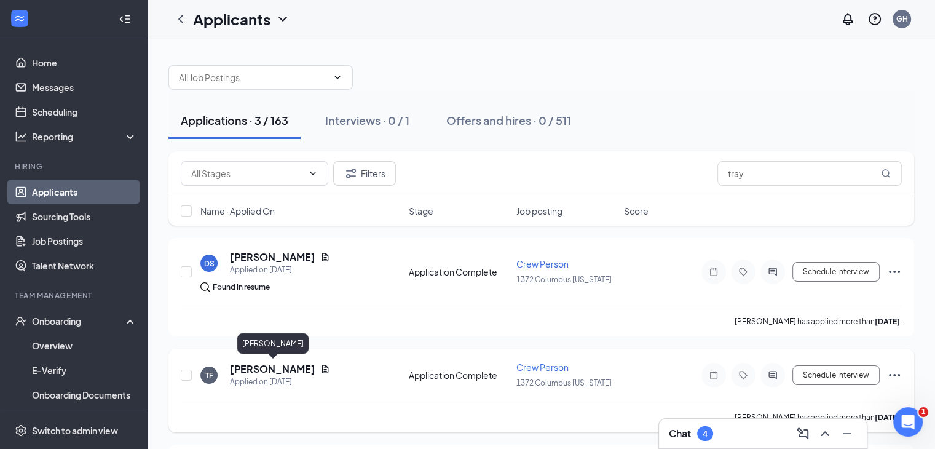
click at [273, 366] on h5 "[PERSON_NAME]" at bounding box center [272, 369] width 85 height 14
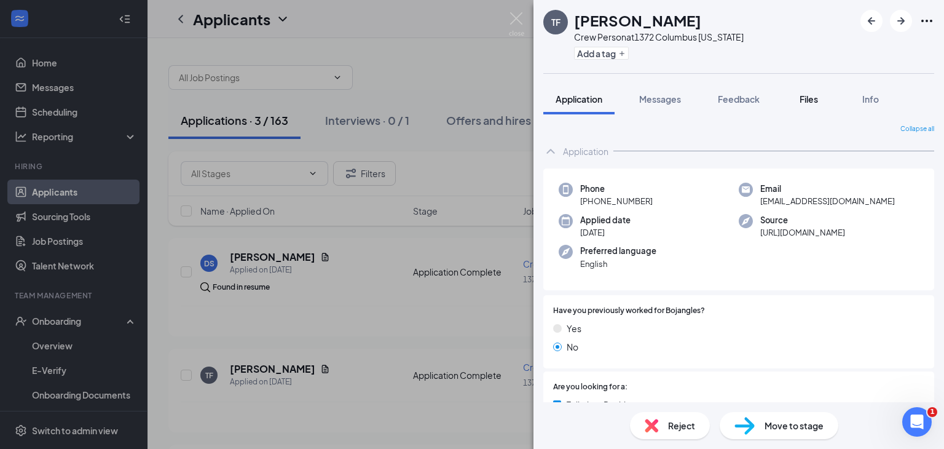
click at [795, 99] on button "Files" at bounding box center [808, 99] width 49 height 31
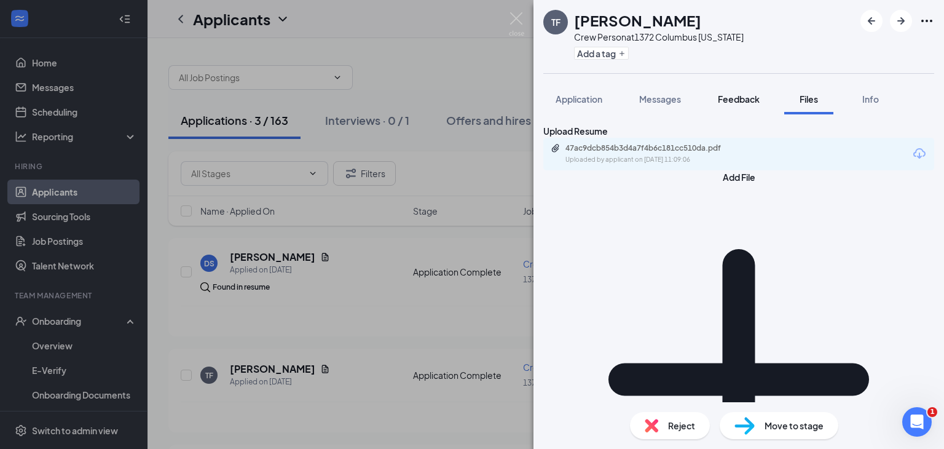
click at [747, 95] on span "Feedback" at bounding box center [739, 98] width 42 height 11
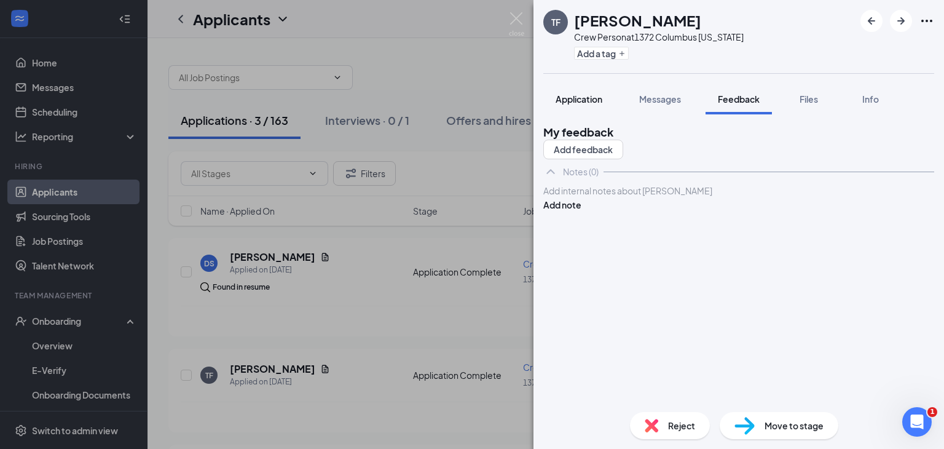
click at [595, 95] on span "Application" at bounding box center [579, 98] width 47 height 11
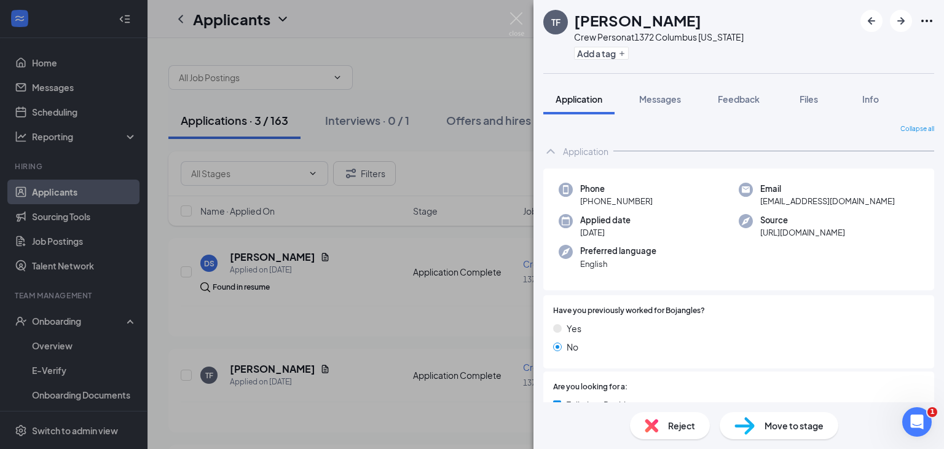
click at [628, 195] on span "[PHONE_NUMBER]" at bounding box center [616, 201] width 73 height 12
click at [927, 20] on icon "Ellipses" at bounding box center [926, 21] width 11 height 2
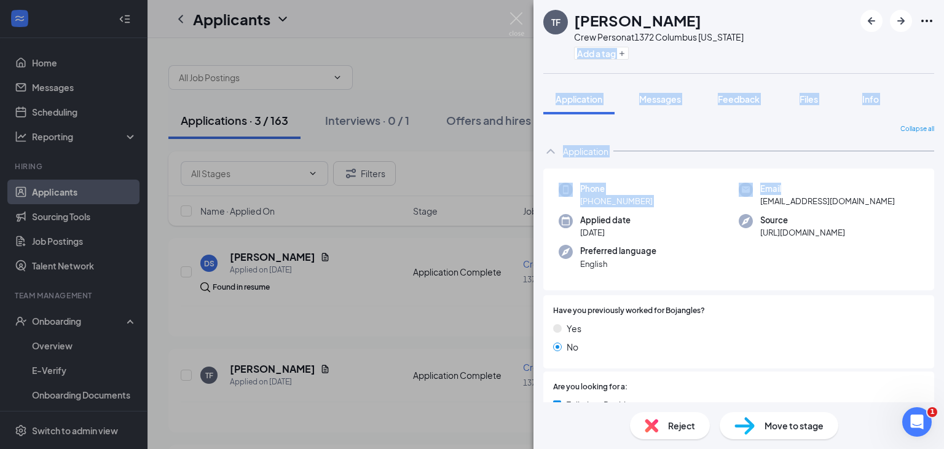
drag, startPoint x: 743, startPoint y: 46, endPoint x: 936, endPoint y: 174, distance: 231.5
click at [936, 174] on div "TF Traymond Franklin Crew Person at 1372 Columbus Ohio Add a tag Application Me…" at bounding box center [739, 224] width 411 height 449
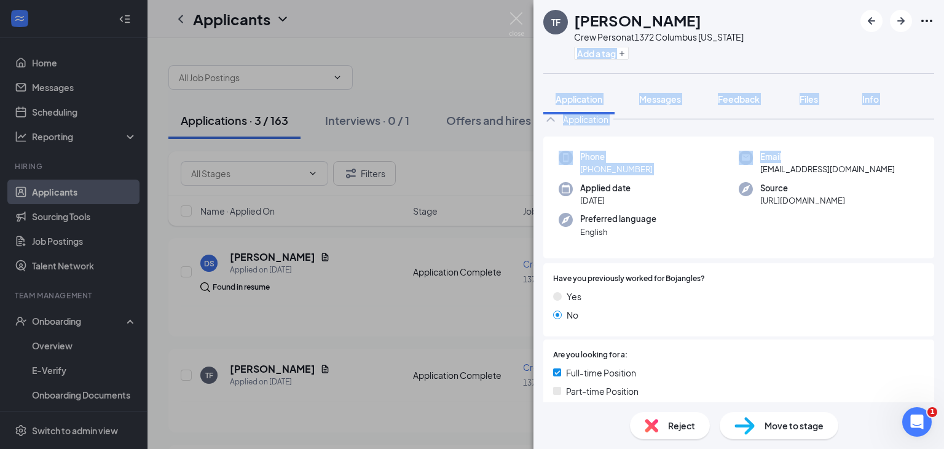
scroll to position [12, 0]
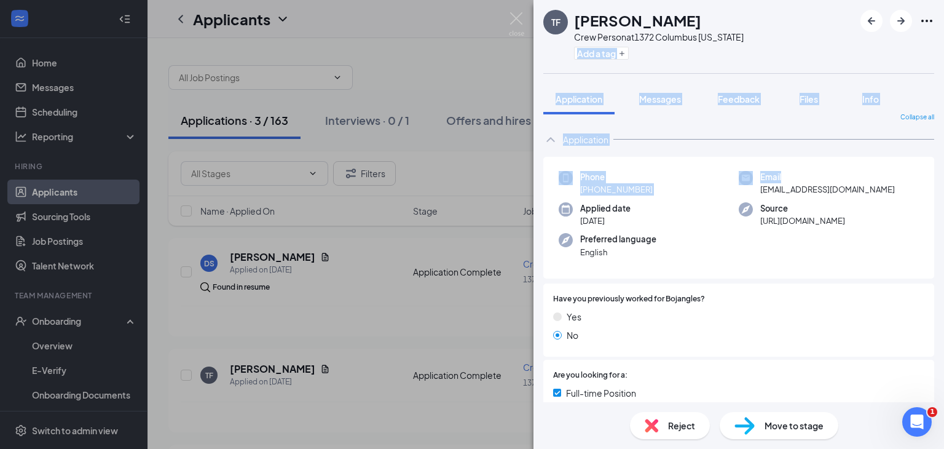
click at [929, 174] on div "Collapse all Application Phone +1 (614) 929-4495 Email traymondking@gmail.com A…" at bounding box center [739, 258] width 411 height 288
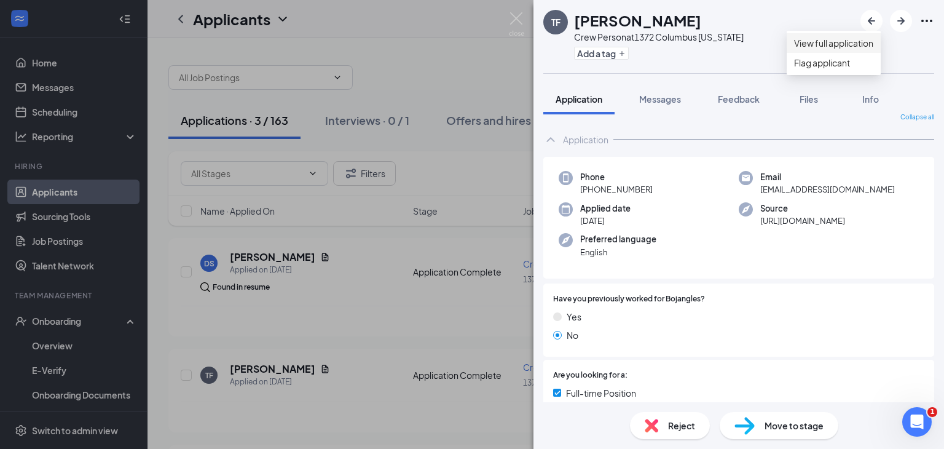
click at [874, 47] on link "View full application" at bounding box center [833, 43] width 79 height 14
click at [509, 20] on img at bounding box center [516, 24] width 15 height 24
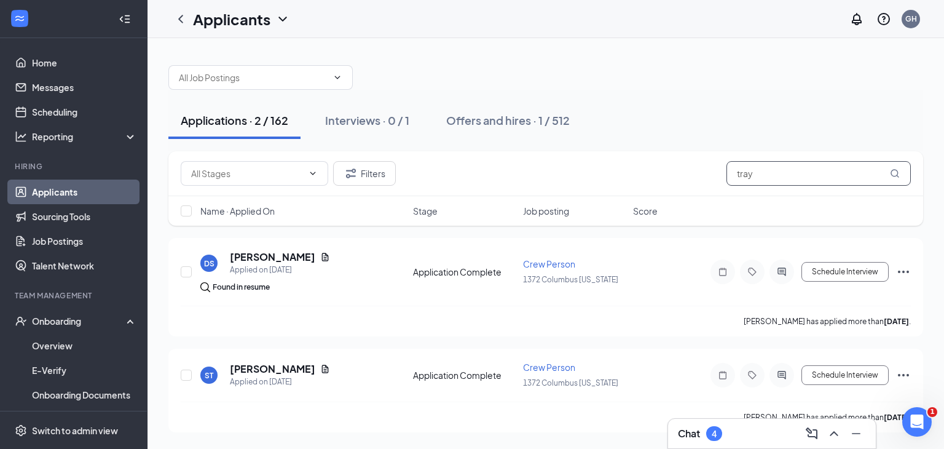
click at [770, 178] on input "tray" at bounding box center [819, 173] width 184 height 25
type input "t"
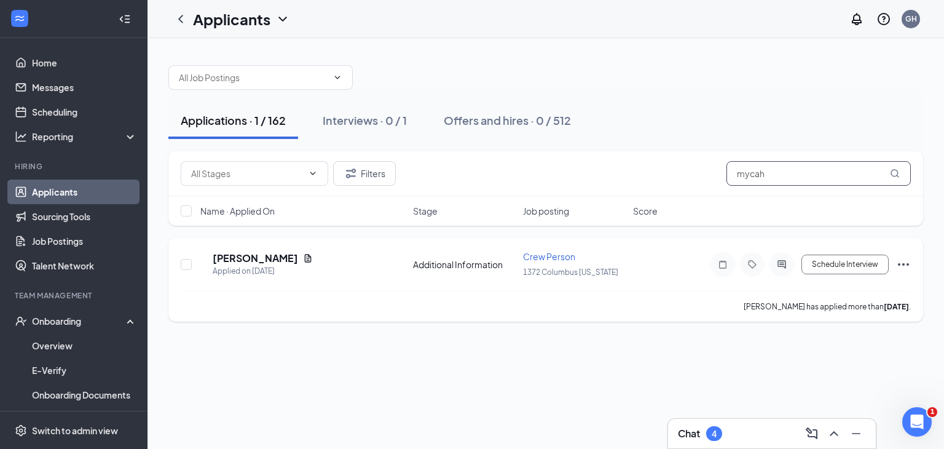
type input "mycah"
click at [908, 266] on icon "Ellipses" at bounding box center [903, 264] width 15 height 15
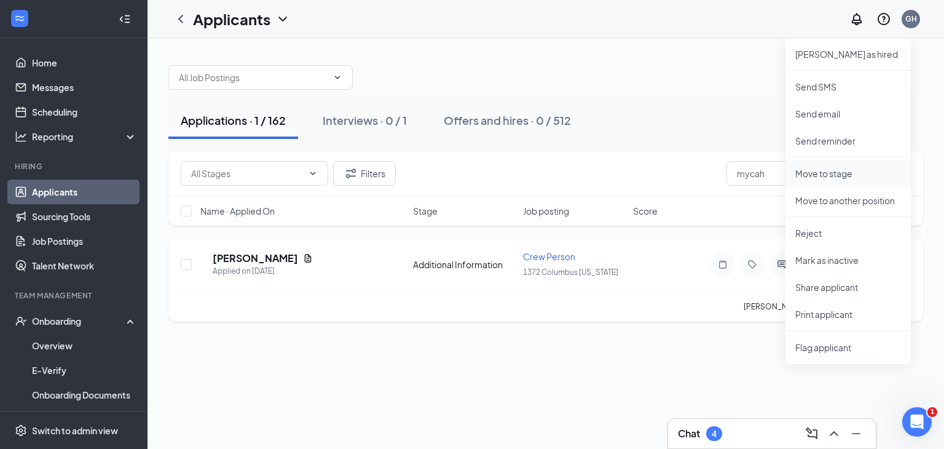
click at [852, 172] on p "Move to stage" at bounding box center [848, 173] width 106 height 12
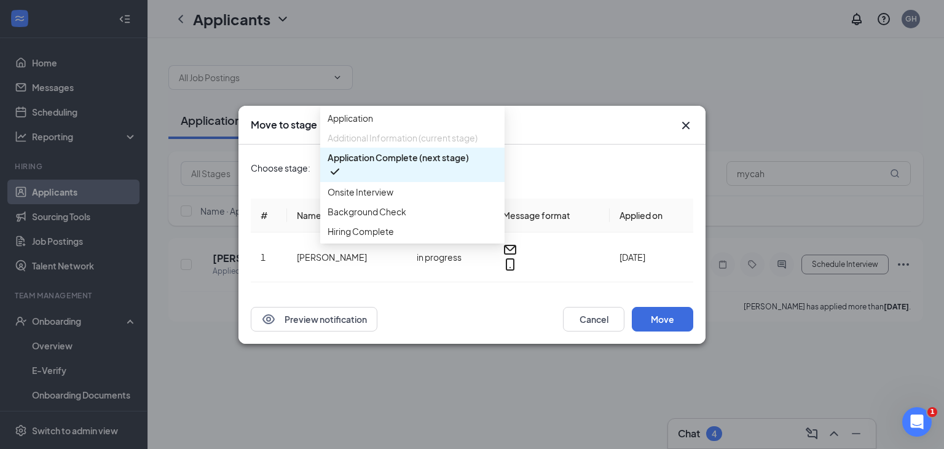
click at [469, 173] on div "Application Complete (next stage) 3566936 3566937 3566938 Application Additiona…" at bounding box center [412, 168] width 184 height 22
click at [435, 218] on span "Background Check" at bounding box center [413, 212] width 170 height 14
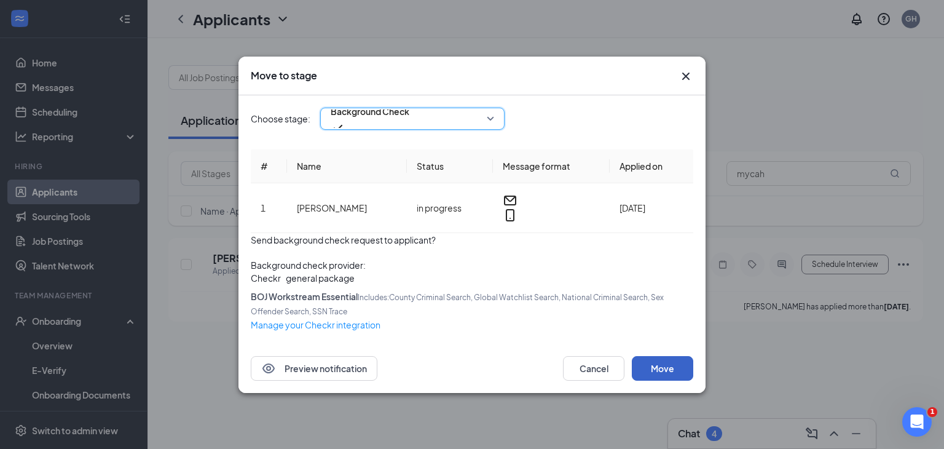
click at [669, 381] on button "Move" at bounding box center [662, 368] width 61 height 25
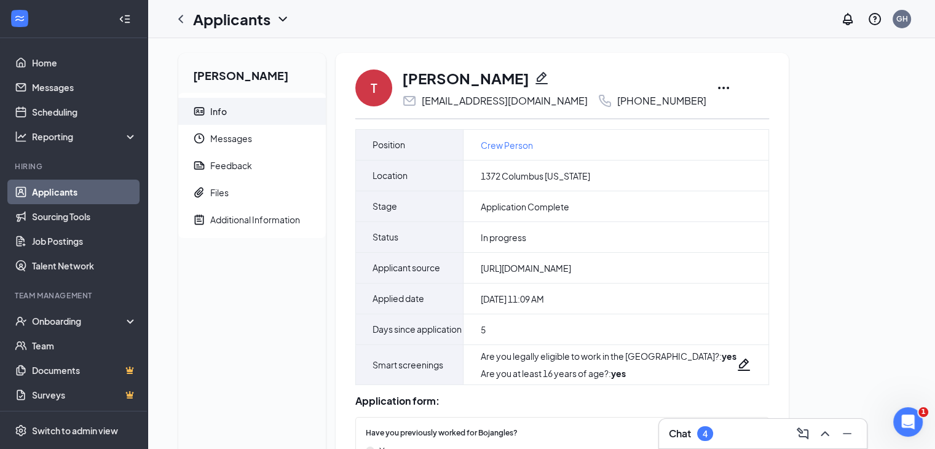
click at [545, 84] on icon "Pencil" at bounding box center [541, 78] width 12 height 12
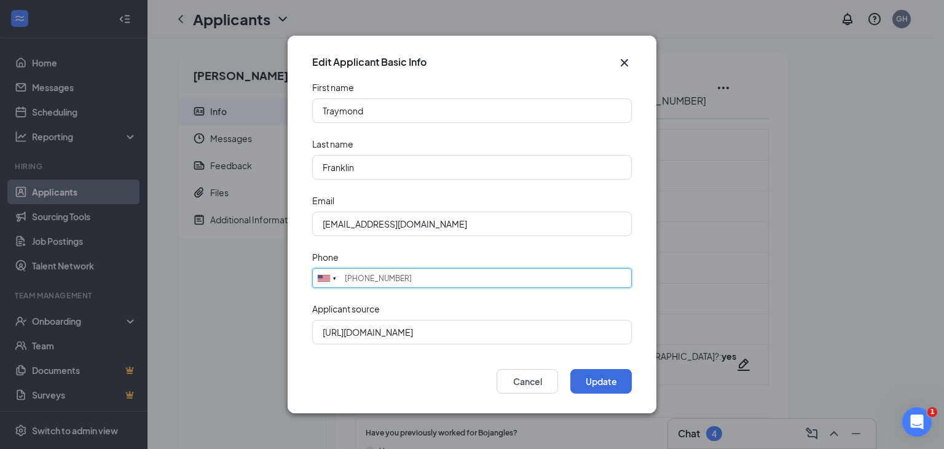
click at [470, 282] on input "[PHONE_NUMBER]" at bounding box center [472, 278] width 320 height 20
type input "("
type input "6147157487"
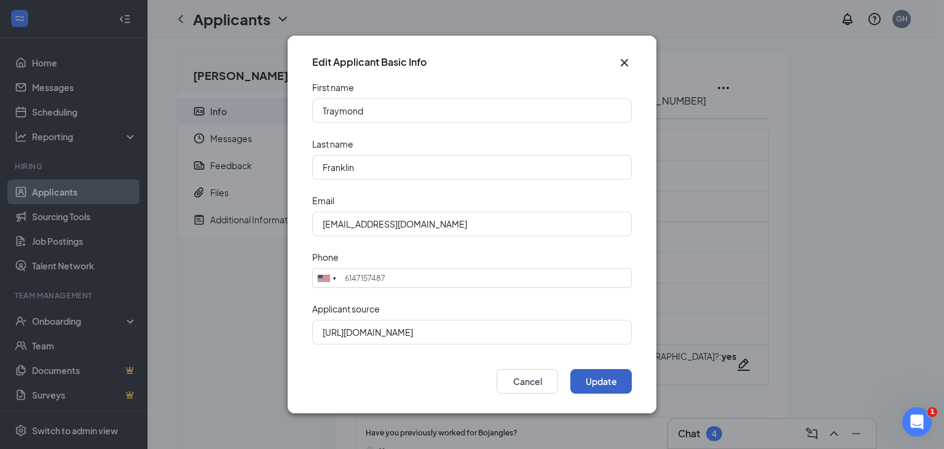
click at [610, 376] on button "Update" at bounding box center [600, 381] width 61 height 25
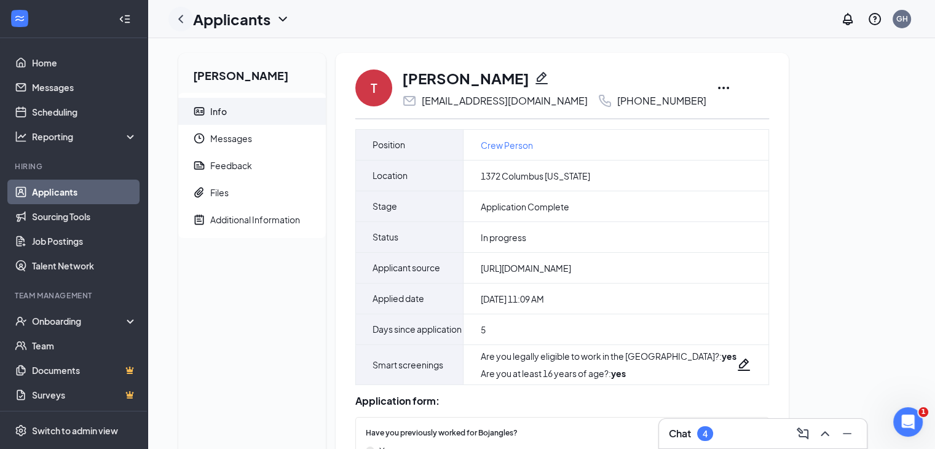
click at [175, 17] on icon "ChevronLeft" at bounding box center [180, 19] width 15 height 15
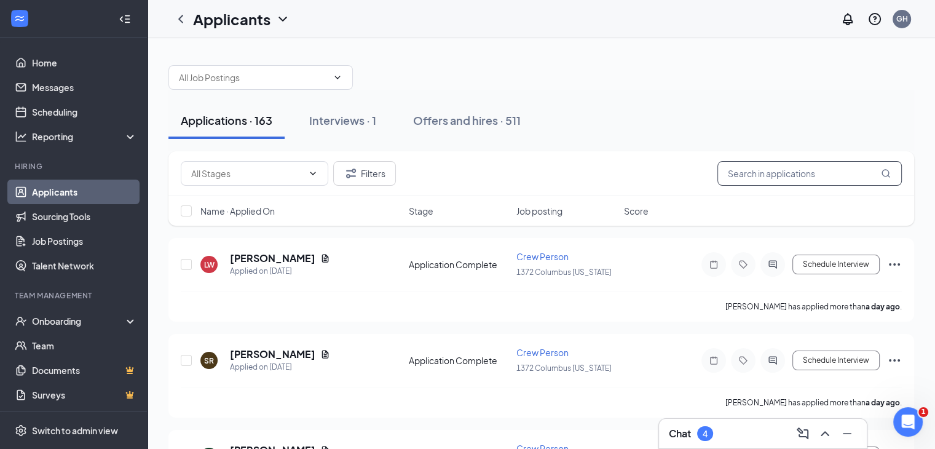
click at [786, 173] on input "text" at bounding box center [809, 173] width 184 height 25
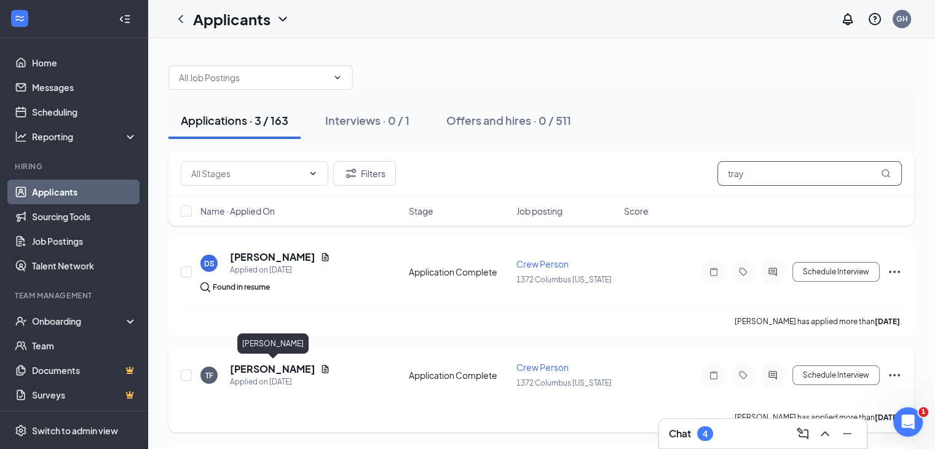
type input "tray"
click at [248, 369] on h5 "[PERSON_NAME]" at bounding box center [272, 369] width 85 height 14
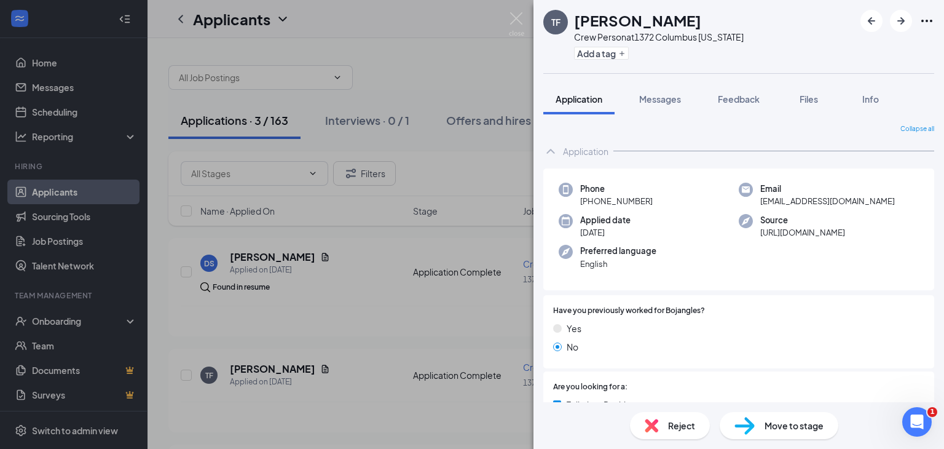
click at [752, 422] on img at bounding box center [745, 426] width 20 height 18
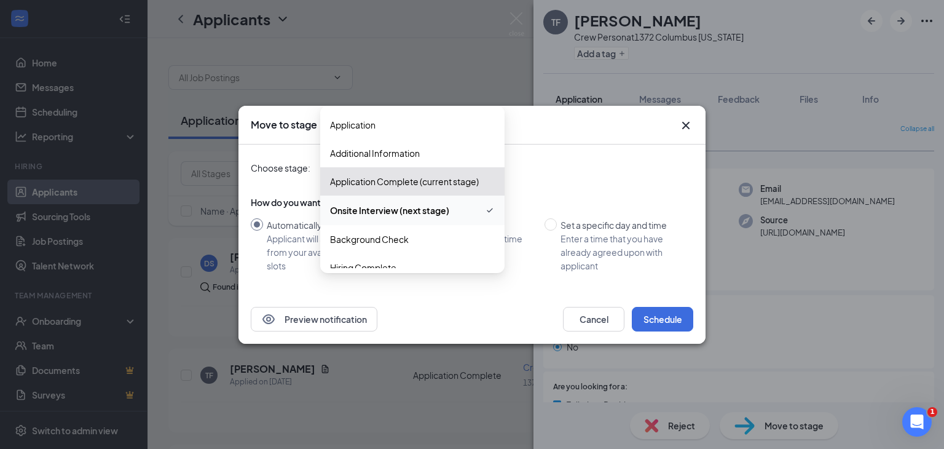
click at [489, 170] on div "Onsite Interview (next stage) 3566937 3566938 3566939 Application Additional In…" at bounding box center [412, 168] width 184 height 22
click at [443, 237] on span "Background Check" at bounding box center [412, 239] width 165 height 14
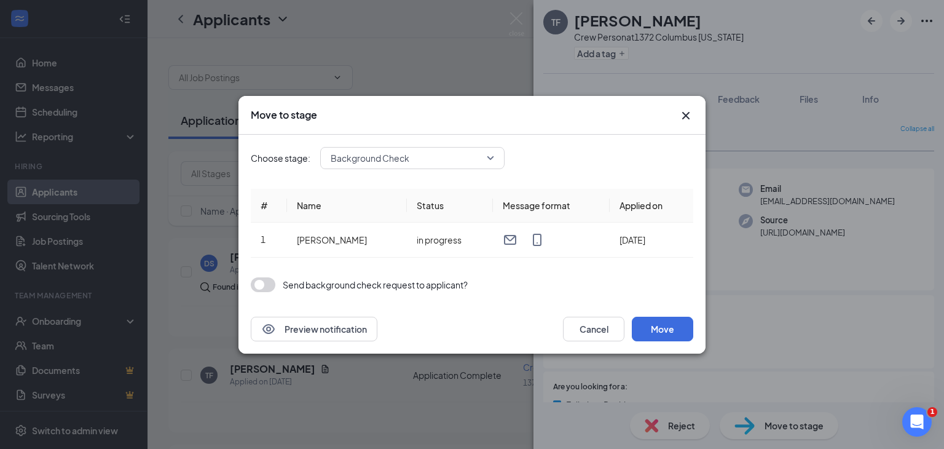
click at [265, 287] on button "button" at bounding box center [263, 284] width 25 height 15
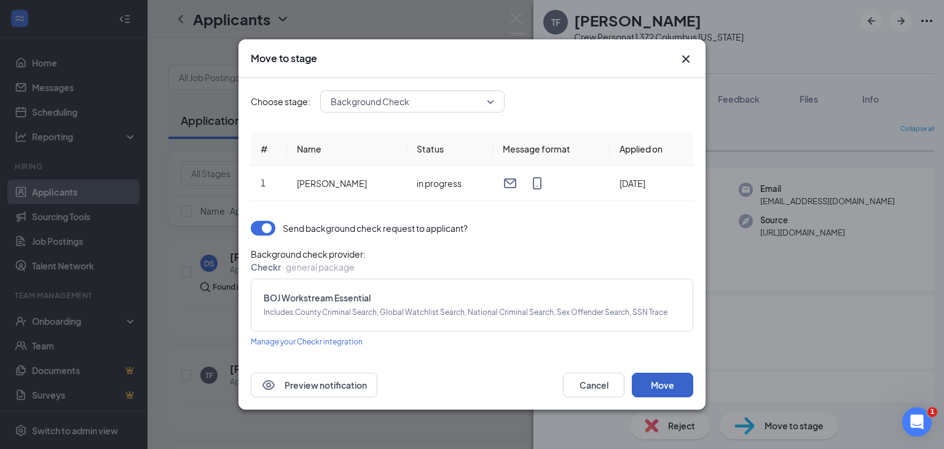
click at [663, 383] on button "Move" at bounding box center [662, 385] width 61 height 25
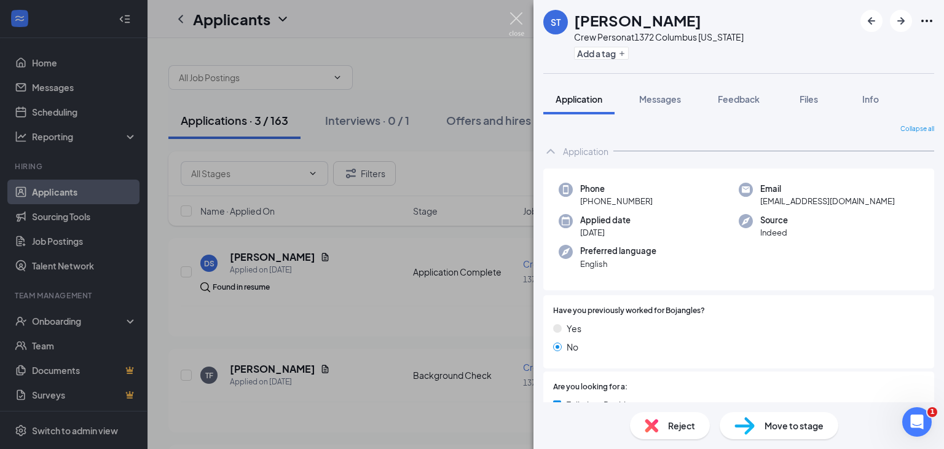
click at [514, 18] on img at bounding box center [516, 24] width 15 height 24
